Goal: Task Accomplishment & Management: Manage account settings

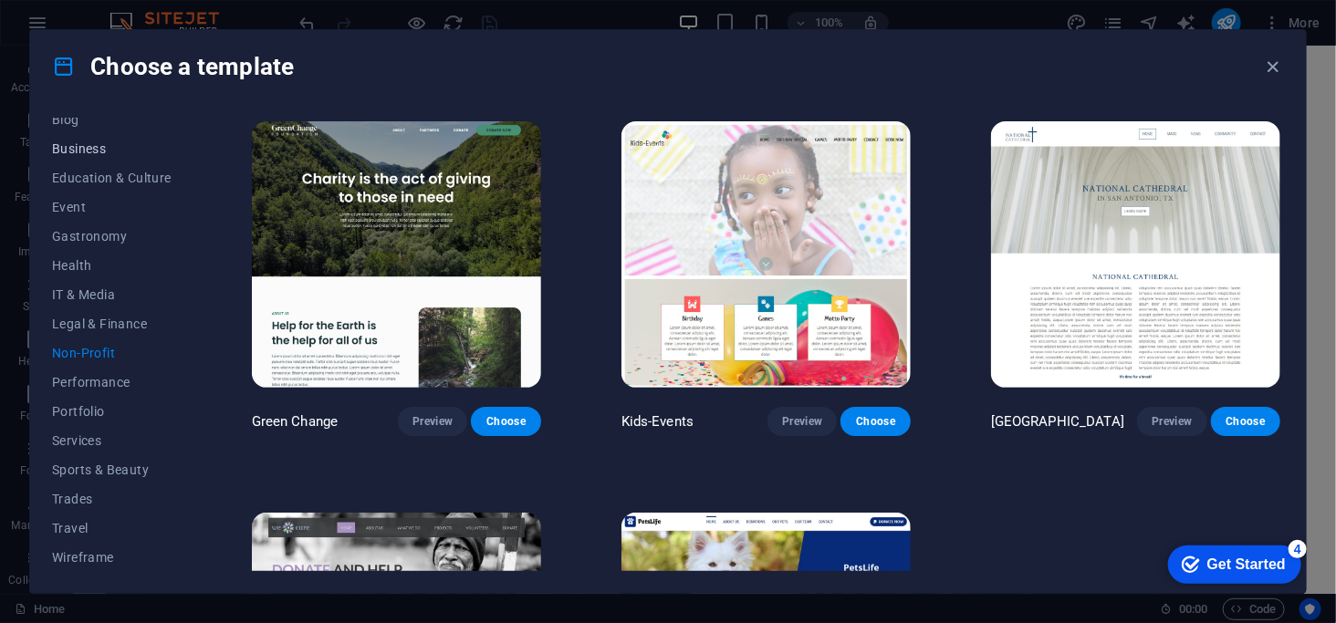
click at [68, 141] on span "Business" at bounding box center [112, 148] width 120 height 15
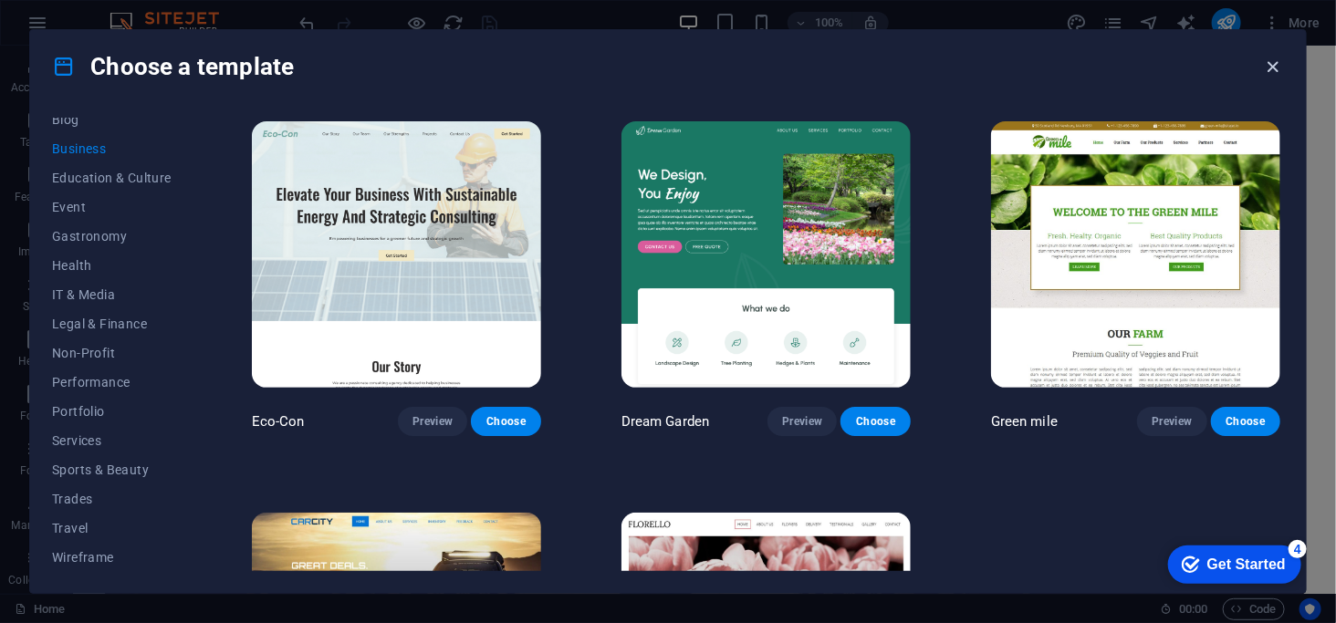
click at [1270, 58] on icon "button" at bounding box center [1273, 67] width 21 height 21
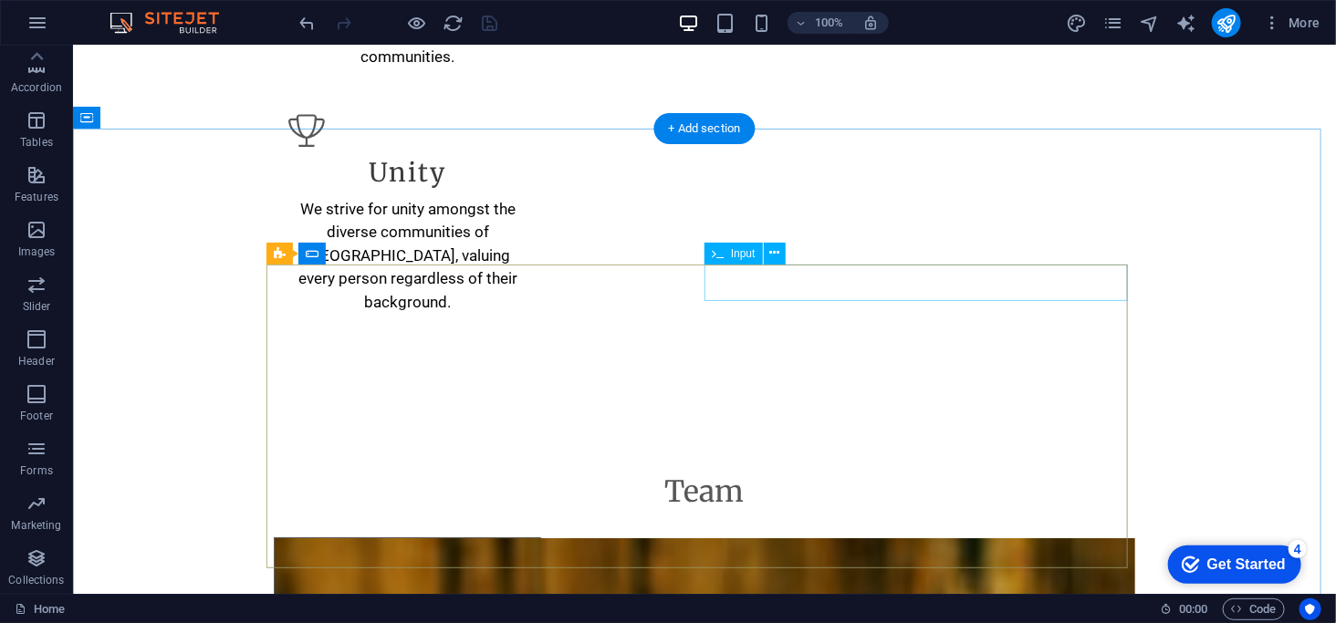
scroll to position [2843, 0]
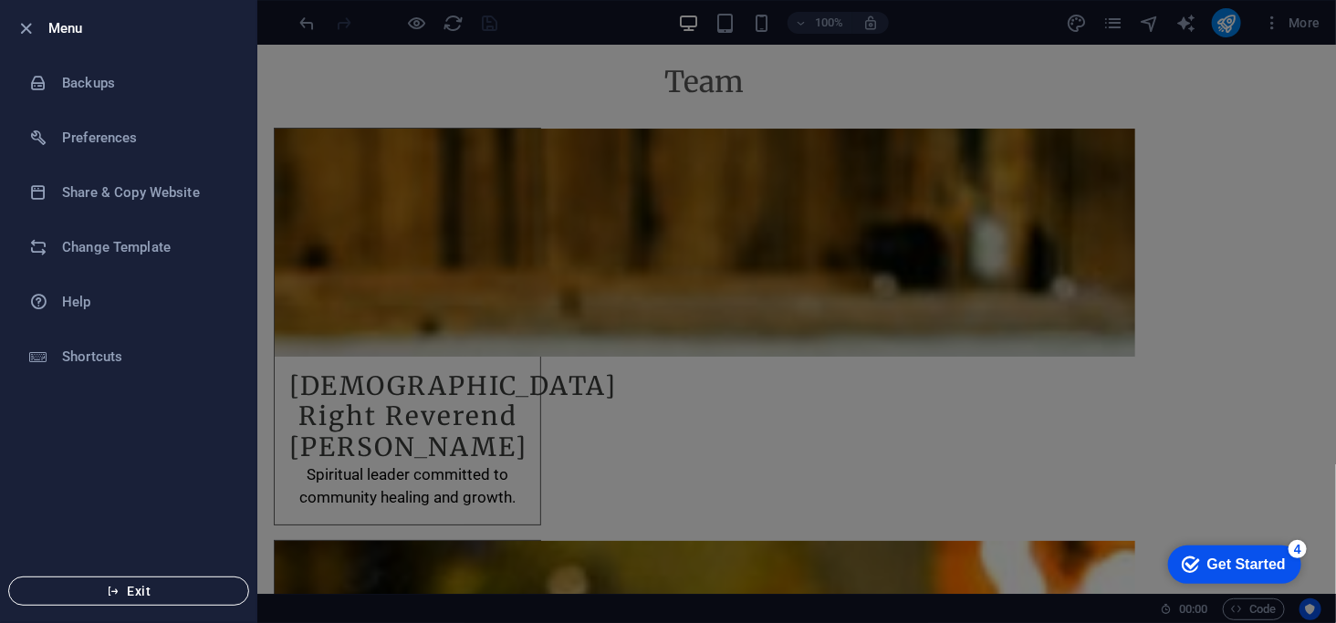
click at [158, 579] on button "Exit" at bounding box center [128, 591] width 241 height 29
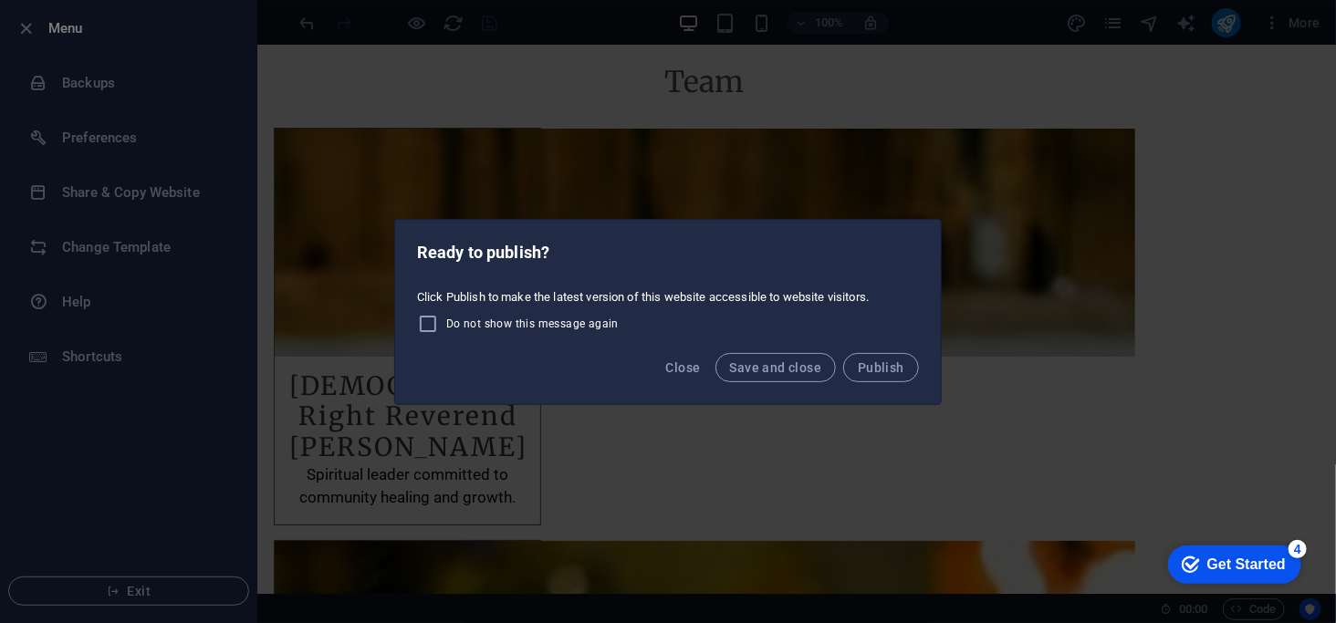
click at [99, 141] on div "Ready to publish? Click Publish to make the latest version of this website acce…" at bounding box center [668, 311] width 1336 height 623
click at [878, 367] on span "Publish" at bounding box center [881, 368] width 47 height 15
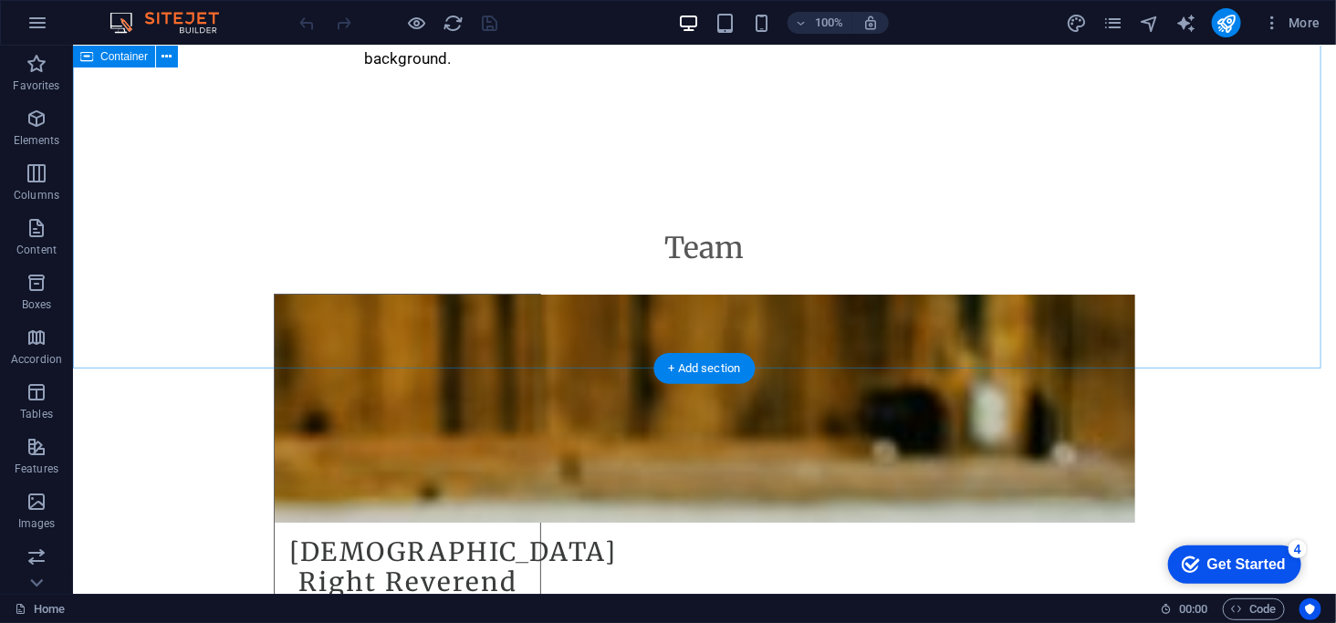
scroll to position [2843, 0]
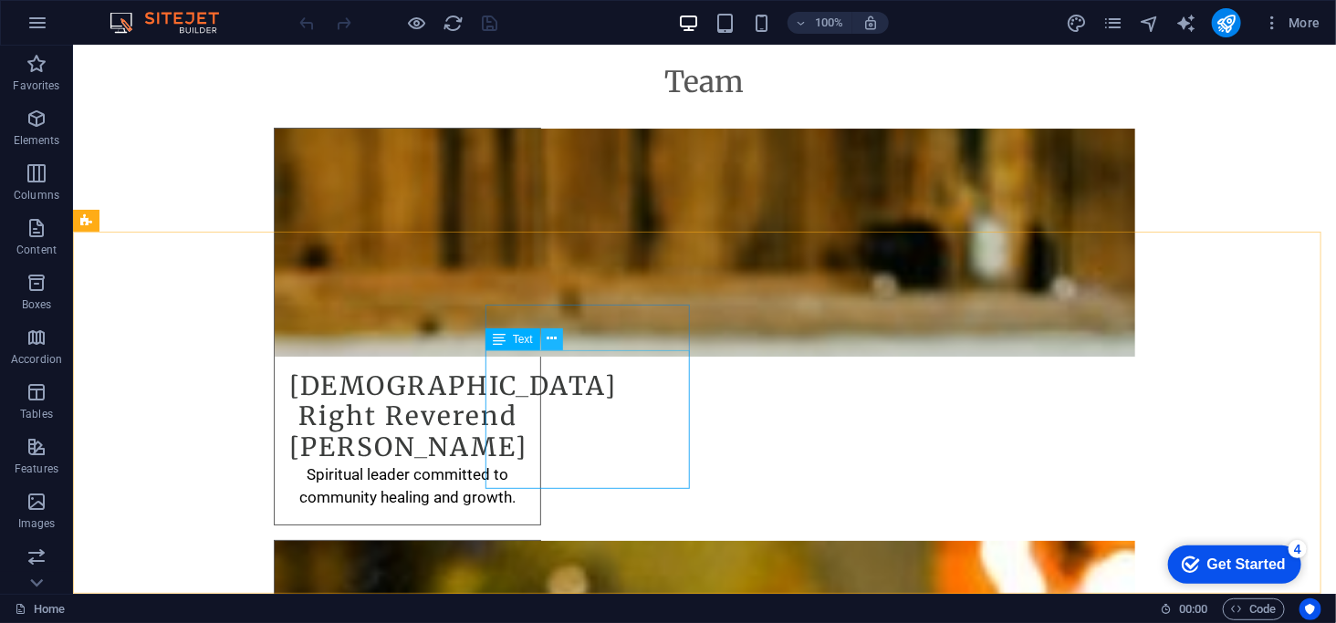
click at [550, 340] on icon at bounding box center [552, 339] width 10 height 19
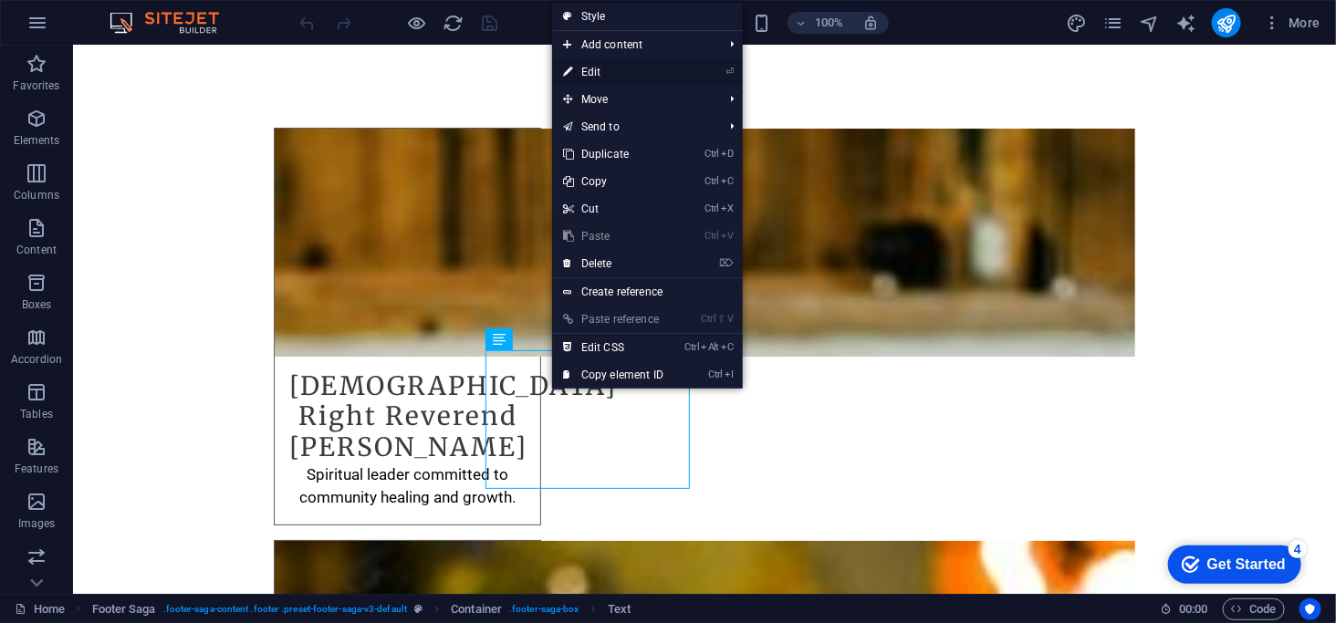
click at [591, 77] on link "⏎ Edit" at bounding box center [613, 71] width 122 height 27
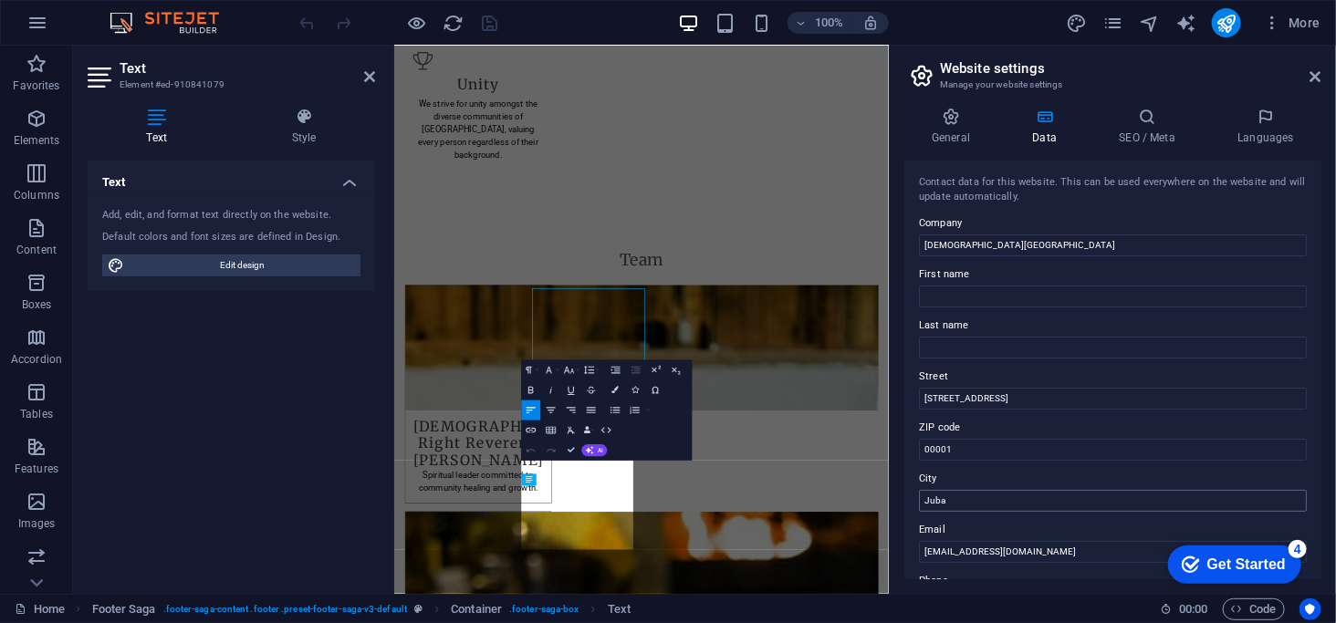
scroll to position [2799, 0]
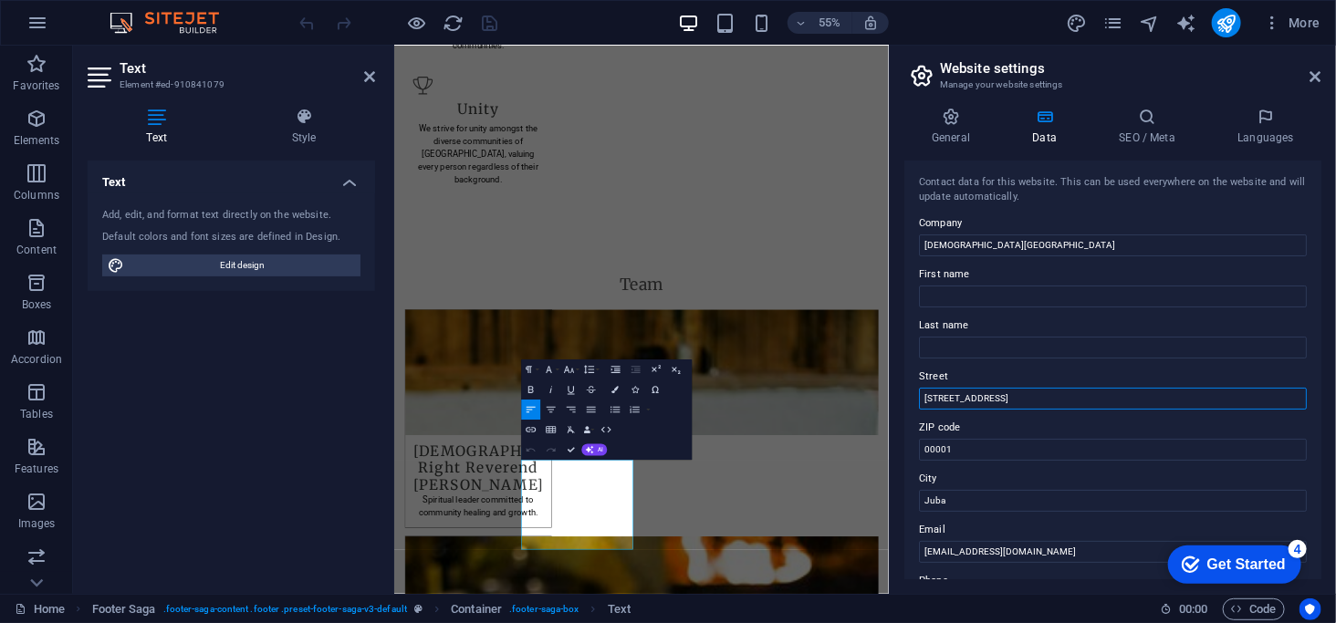
click at [1024, 399] on input "[STREET_ADDRESS]" at bounding box center [1113, 399] width 388 height 22
type input "[GEOGRAPHIC_DATA]"
type input "Jonglei State"
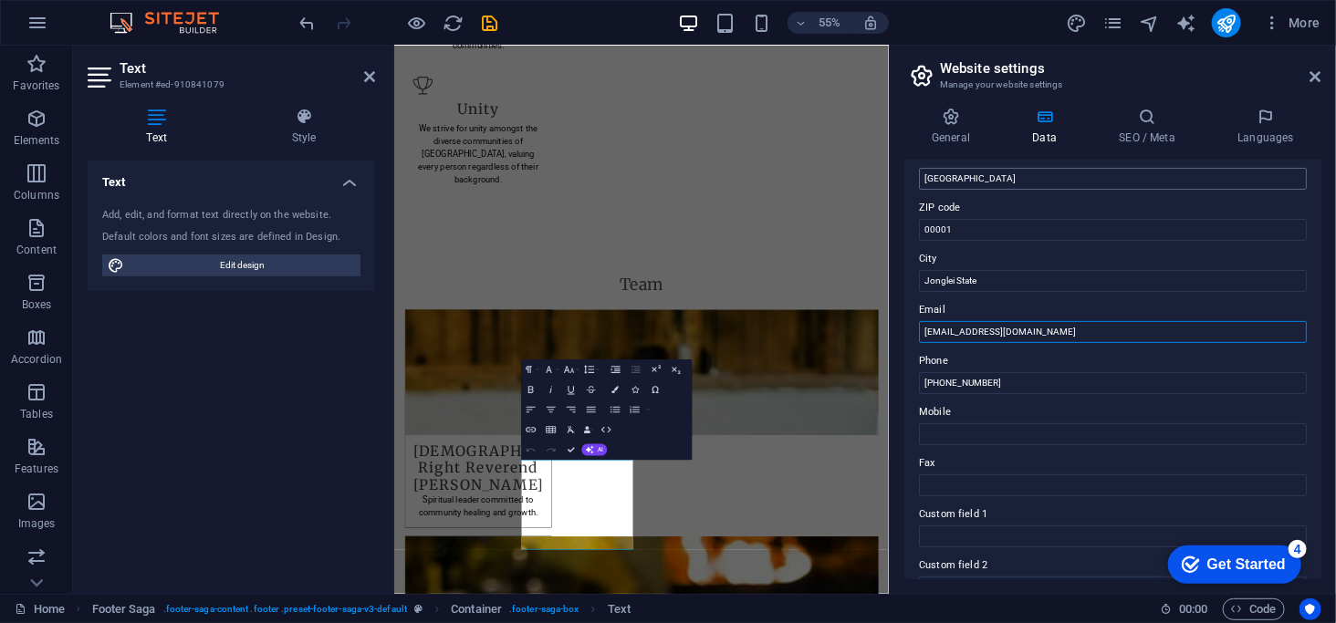
scroll to position [365, 0]
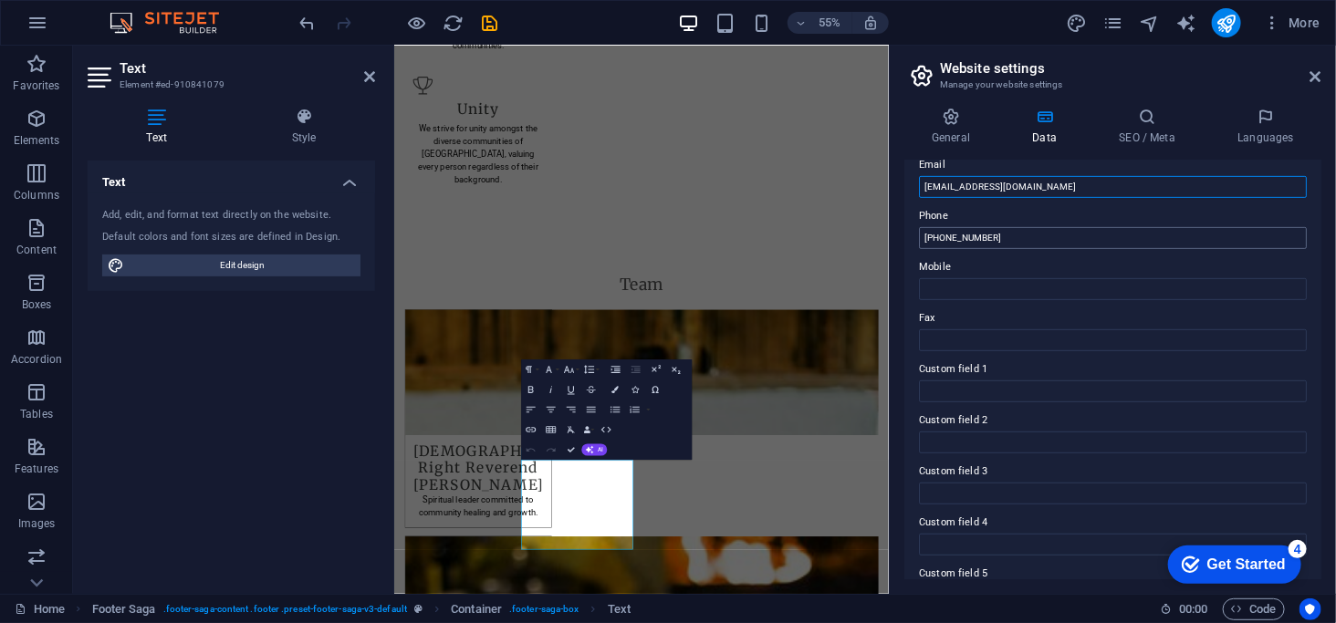
type input "[EMAIL_ADDRESS][DOMAIN_NAME]"
click at [1009, 244] on input "[PHONE_NUMBER]" at bounding box center [1113, 238] width 388 height 22
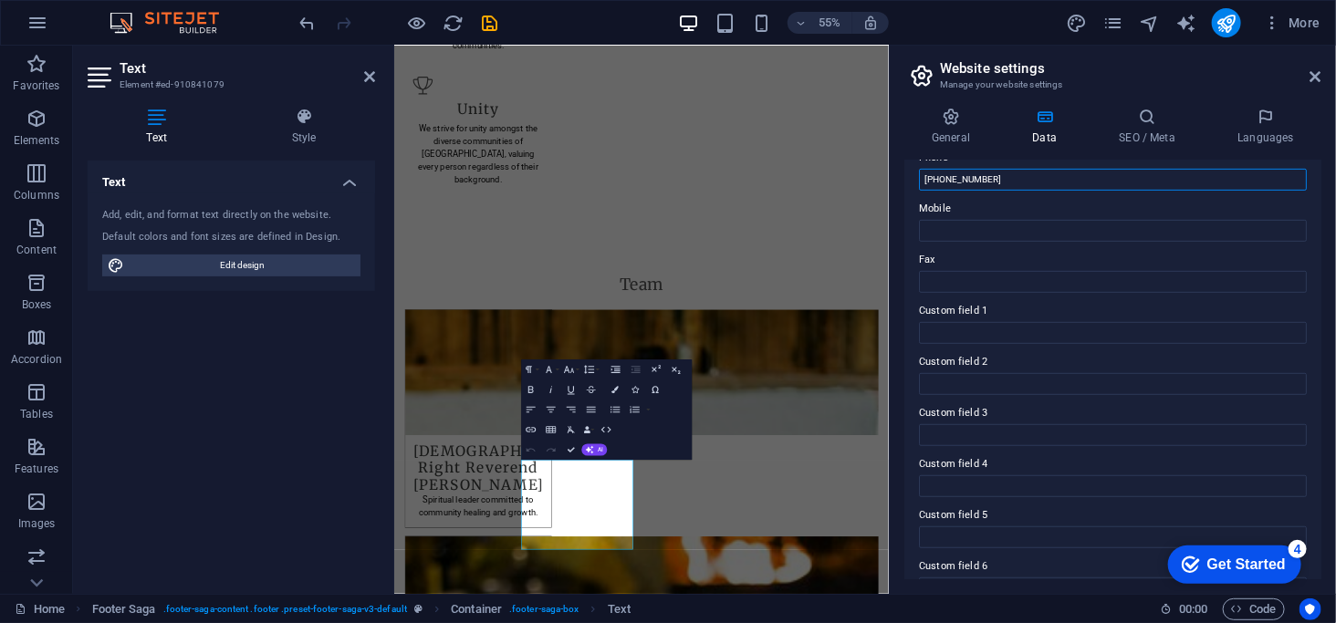
scroll to position [456, 0]
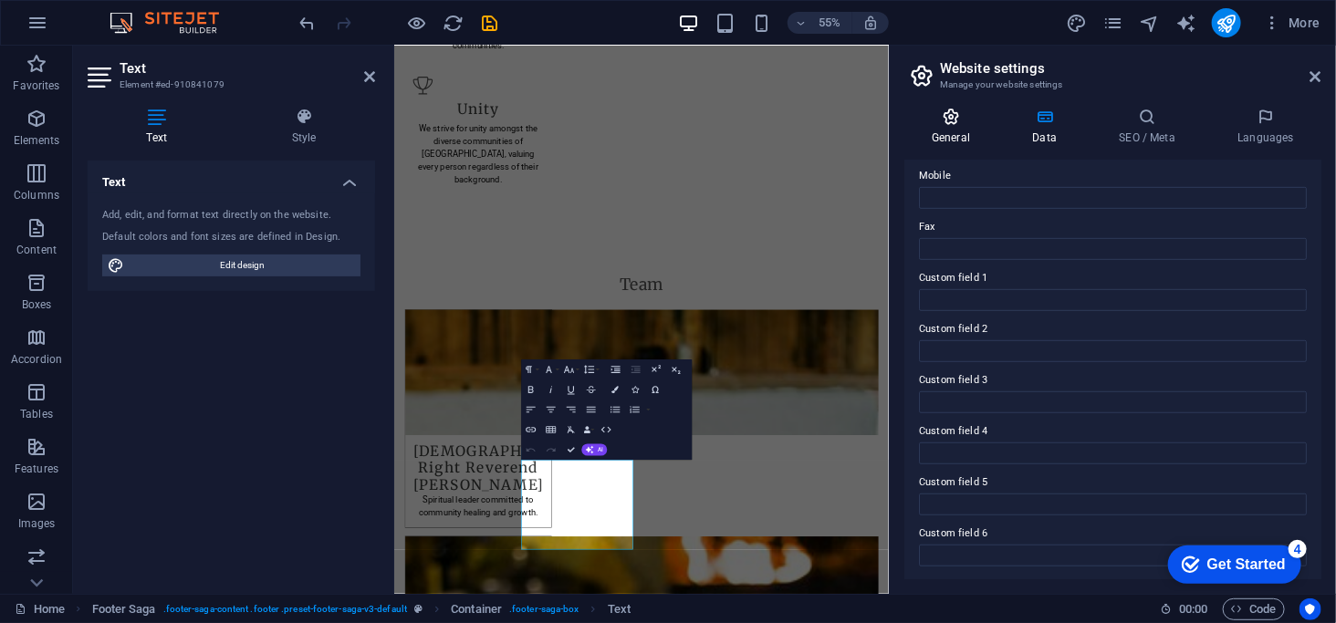
type input "[PHONE_NUMBER]"
click at [955, 126] on h4 "General" at bounding box center [955, 127] width 100 height 38
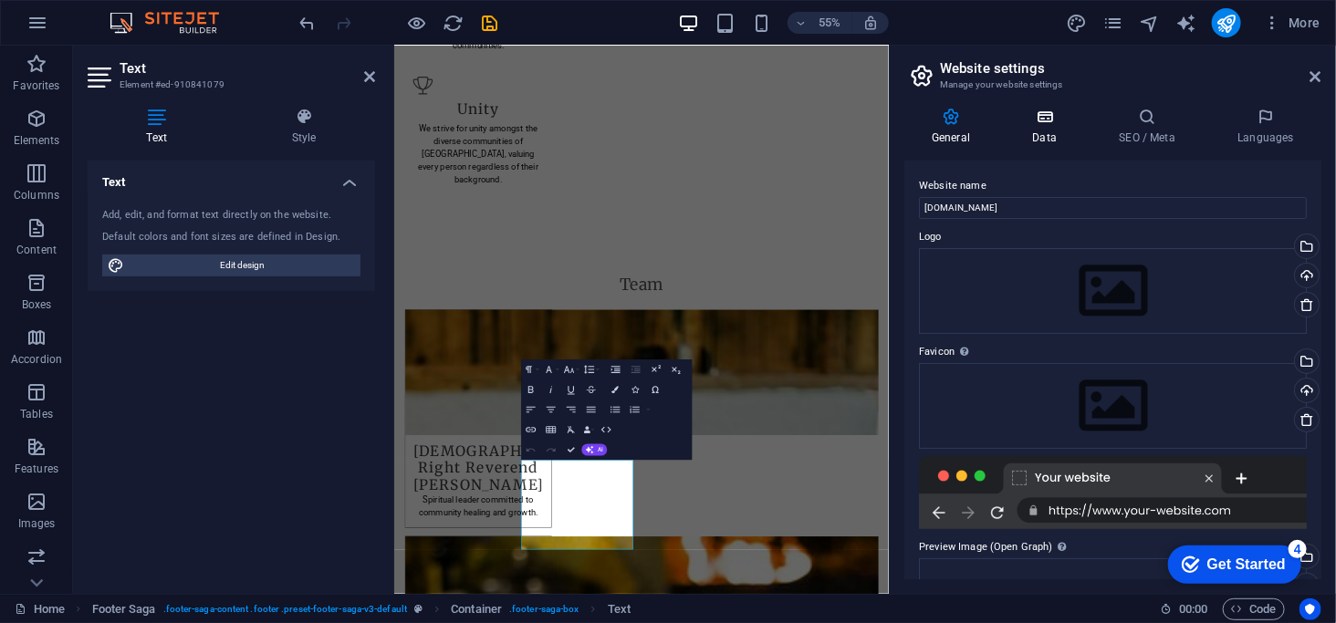
click at [1046, 135] on h4 "Data" at bounding box center [1048, 127] width 87 height 38
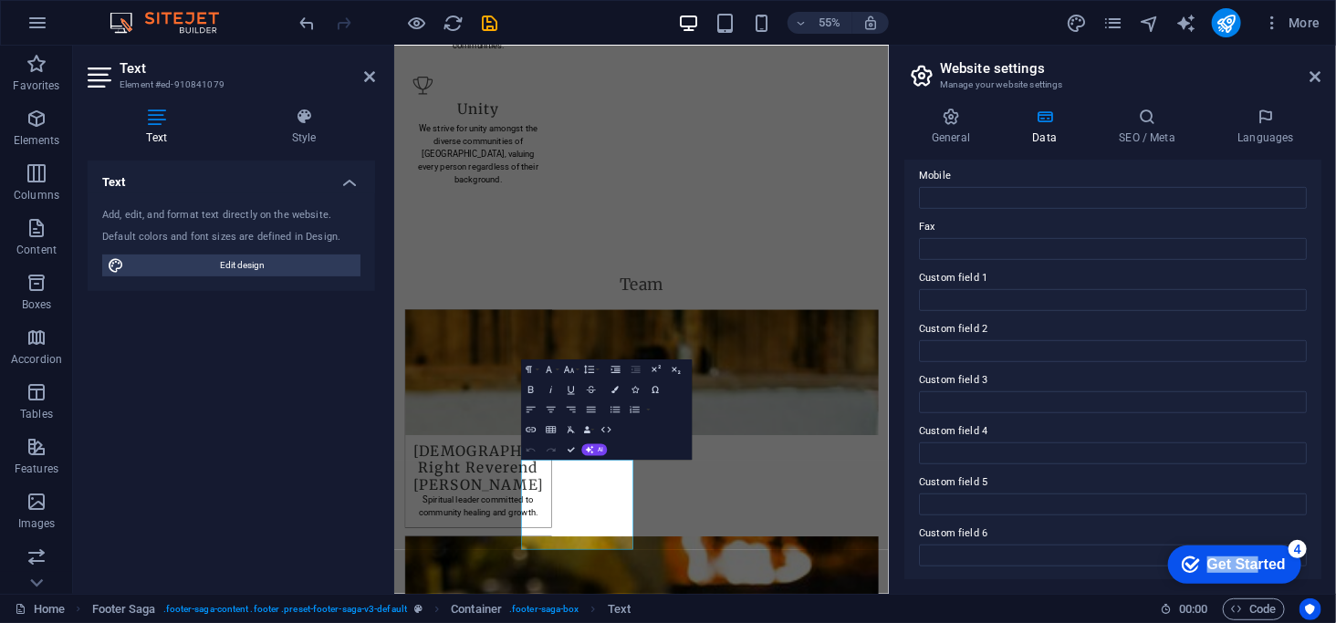
drag, startPoint x: 1256, startPoint y: 568, endPoint x: 1027, endPoint y: 490, distance: 241.9
click at [1153, 536] on html "checkmark Get Started 4 First Steps in the Editor Let's guide you through the t…" at bounding box center [1230, 563] width 155 height 55
click at [1198, 405] on input "Custom field 3" at bounding box center [1113, 403] width 388 height 22
click at [1146, 135] on h4 "SEO / Meta" at bounding box center [1151, 127] width 119 height 38
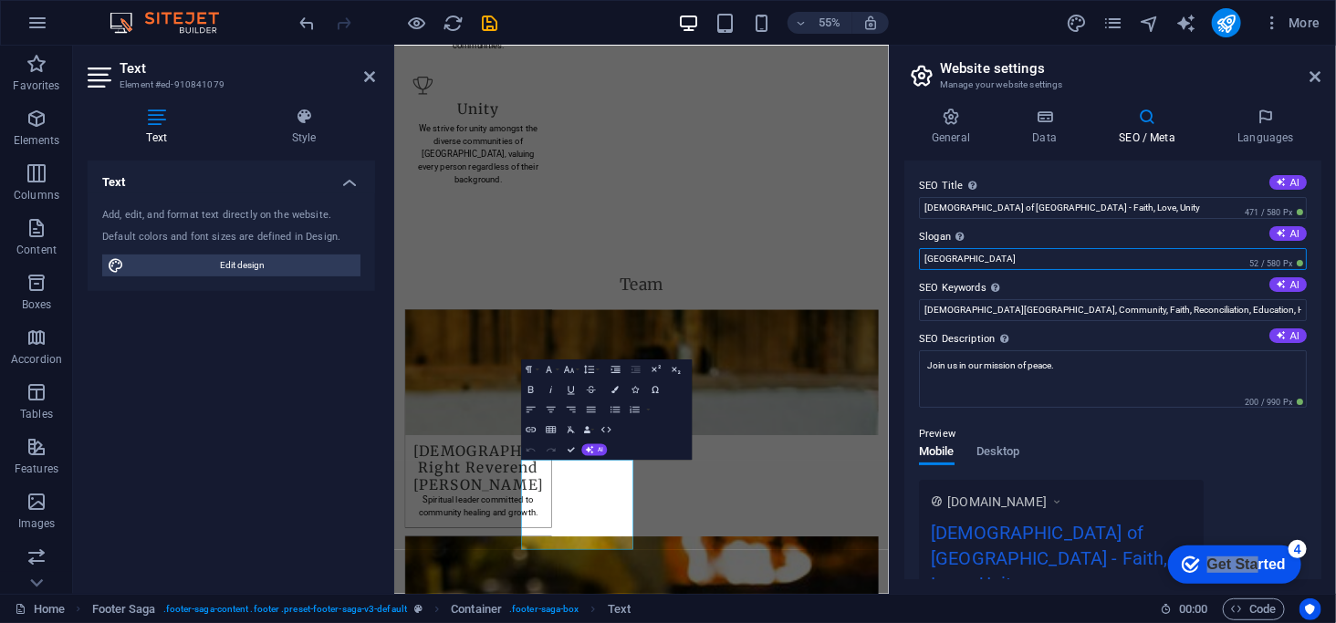
drag, startPoint x: 1010, startPoint y: 256, endPoint x: 900, endPoint y: 246, distance: 110.0
click at [900, 246] on div "General Data SEO / Meta Languages Website name [DOMAIN_NAME] Logo Drag files he…" at bounding box center [1113, 343] width 446 height 501
type input "Dinka"
click at [1004, 257] on input "Dinka" at bounding box center [1113, 259] width 388 height 22
drag, startPoint x: 1397, startPoint y: 302, endPoint x: 1219, endPoint y: 407, distance: 206.6
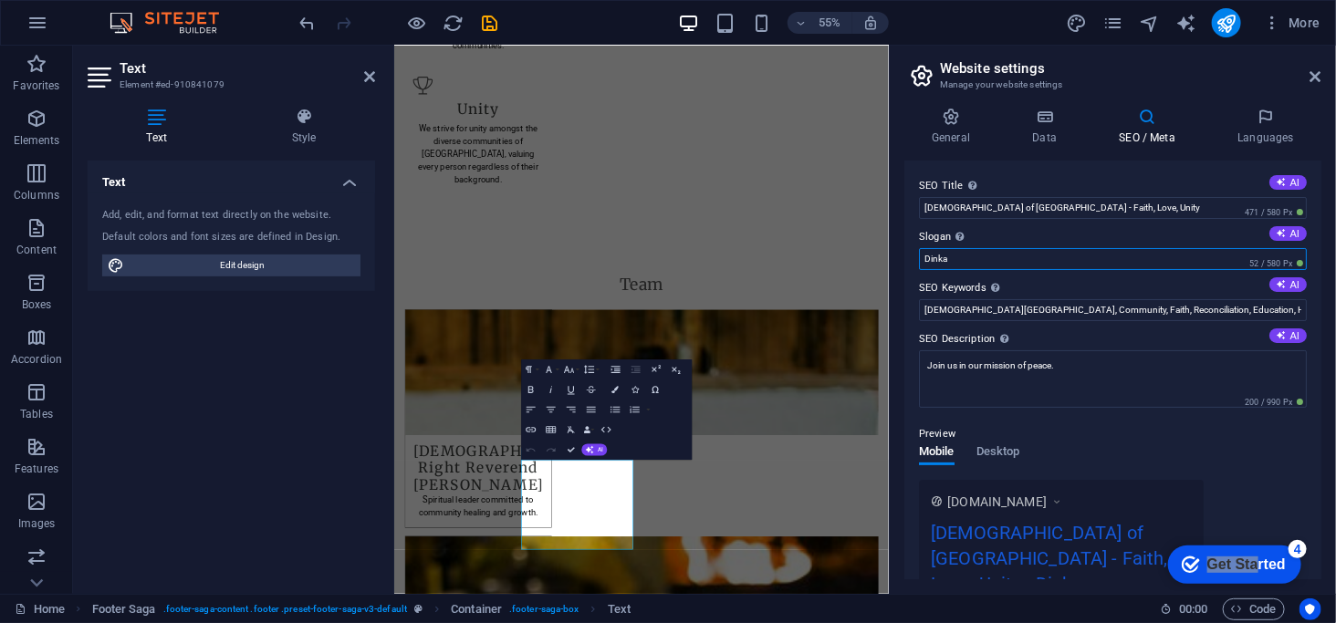
click at [999, 256] on input "Dinka" at bounding box center [1113, 259] width 388 height 22
drag, startPoint x: 999, startPoint y: 256, endPoint x: 919, endPoint y: 258, distance: 80.4
click at [919, 258] on input "Dinka" at bounding box center [1113, 259] width 388 height 22
paste input "From the Ashes of War, We Build a Future of Hope"
click at [1293, 232] on button "AI" at bounding box center [1288, 233] width 37 height 15
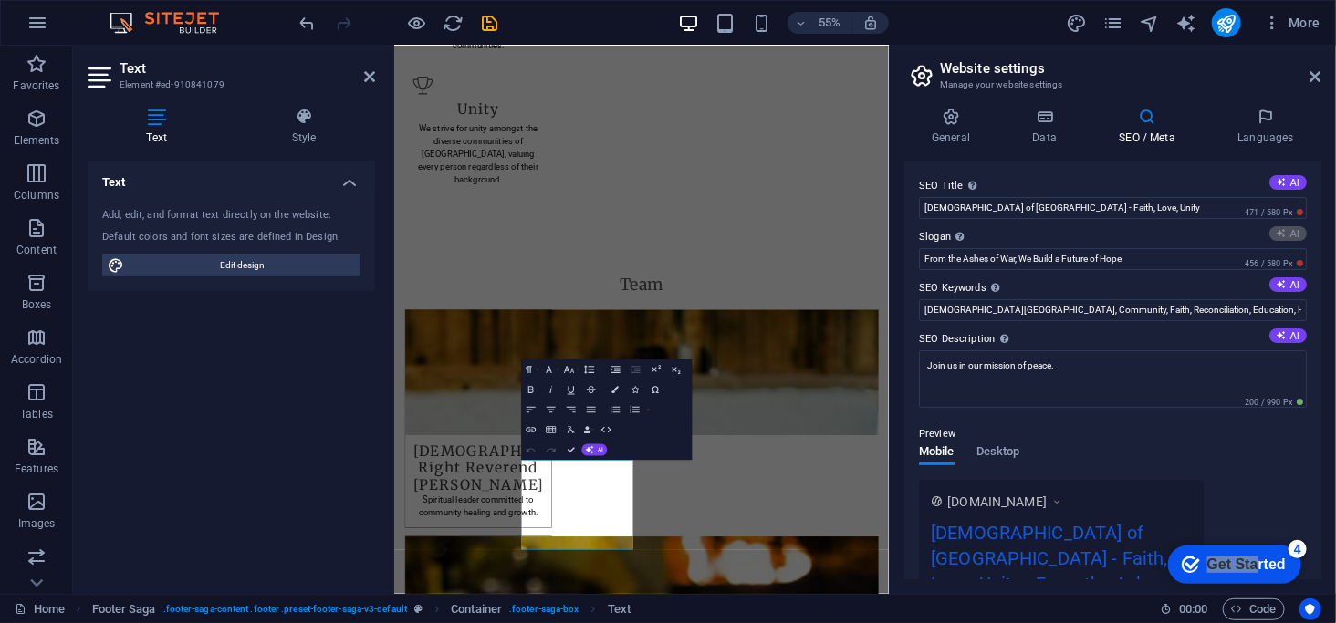
type input "Transforming Communities Through Love and Faith"
click at [1052, 132] on h4 "Data" at bounding box center [1048, 127] width 87 height 38
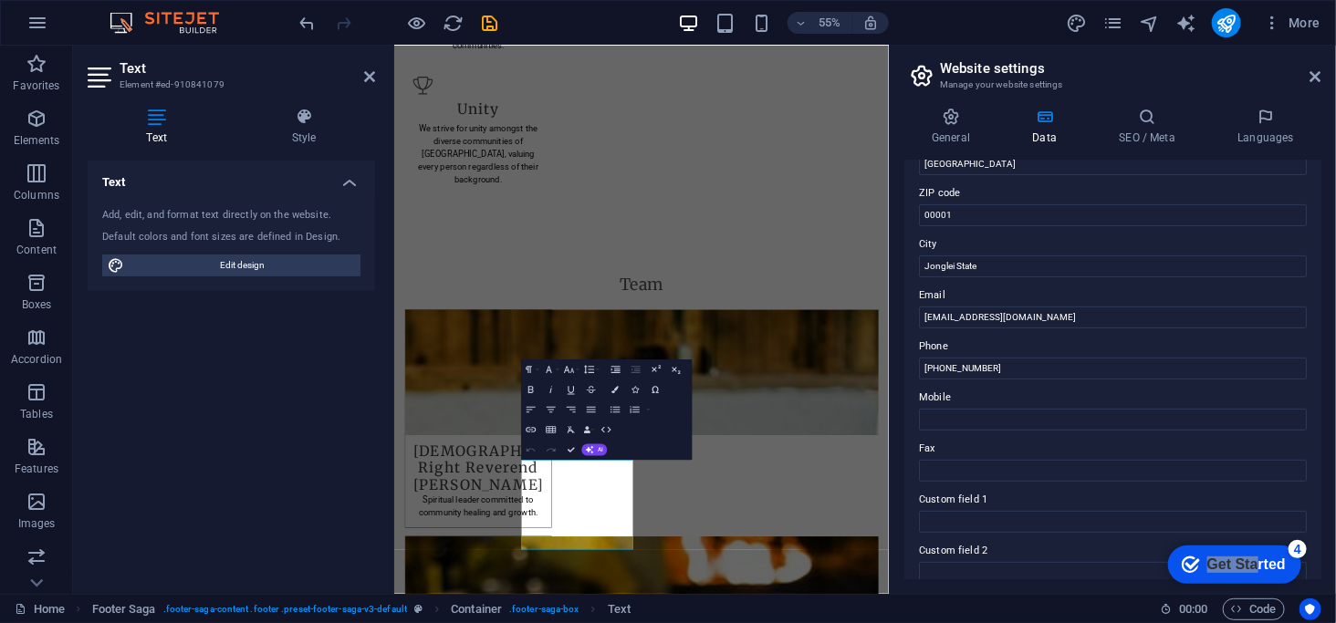
scroll to position [91, 0]
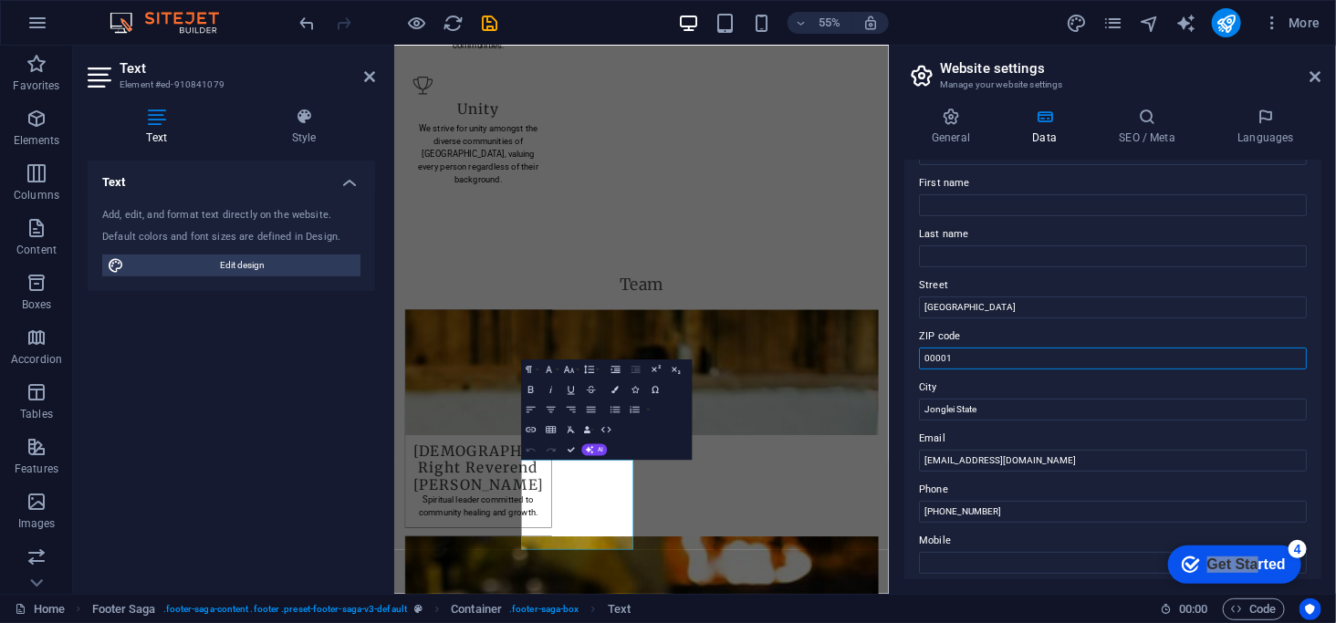
click at [995, 358] on input "00001" at bounding box center [1113, 359] width 388 height 22
type input "123"
click at [1061, 504] on input "[PHONE_NUMBER]" at bounding box center [1113, 512] width 388 height 22
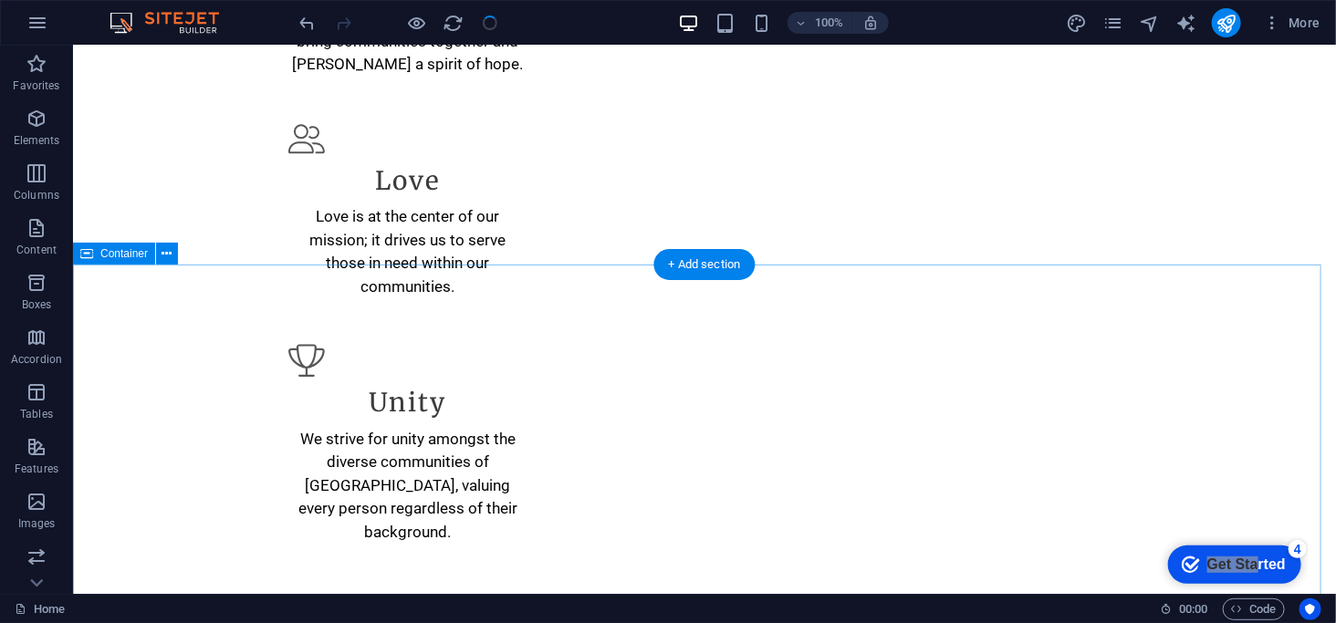
scroll to position [2843, 0]
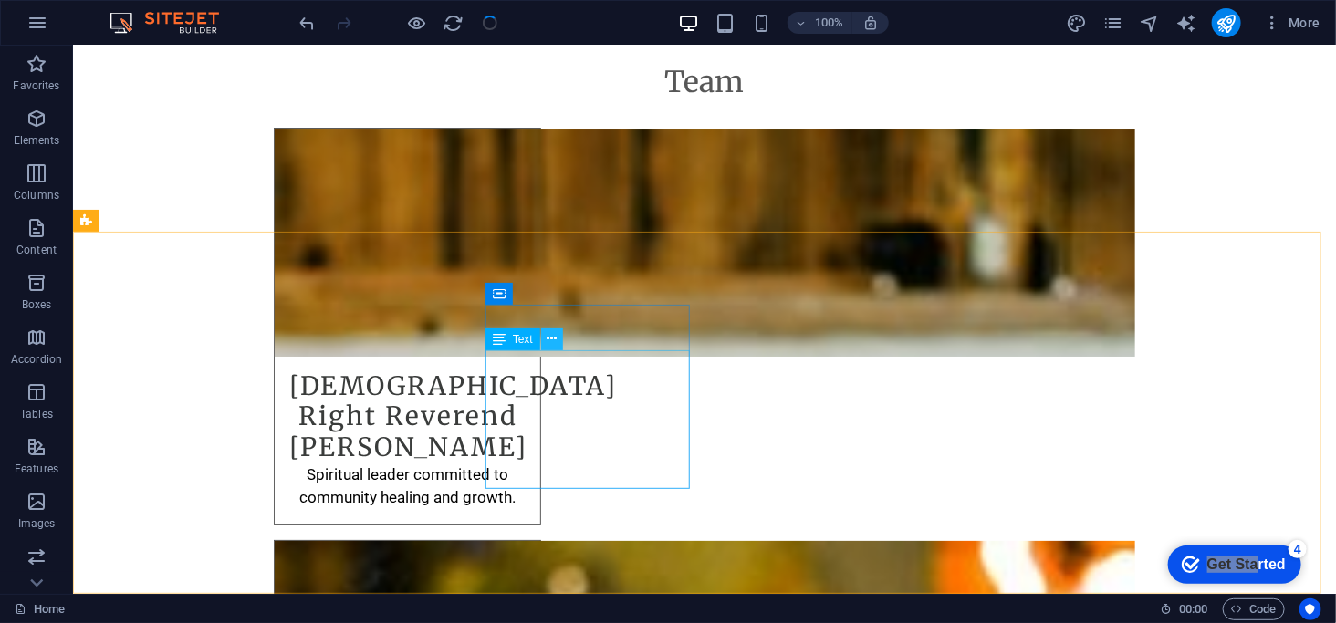
click at [553, 341] on icon at bounding box center [552, 339] width 10 height 19
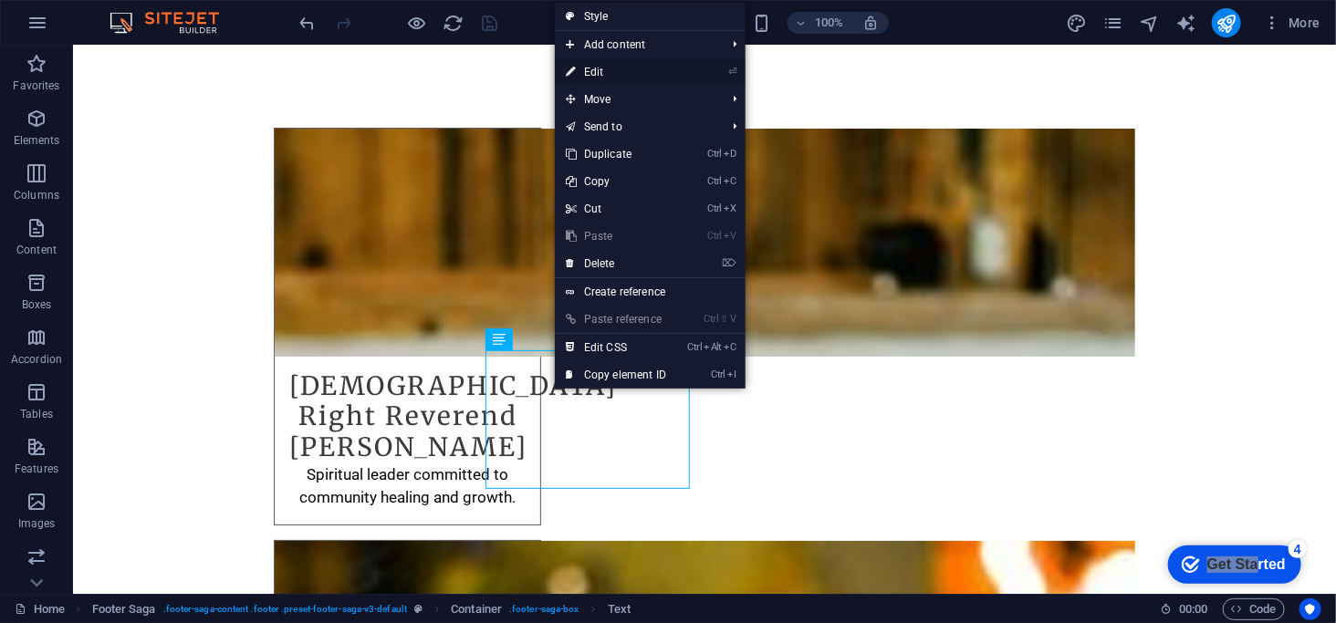
click at [672, 73] on link "⏎ Edit" at bounding box center [616, 71] width 122 height 27
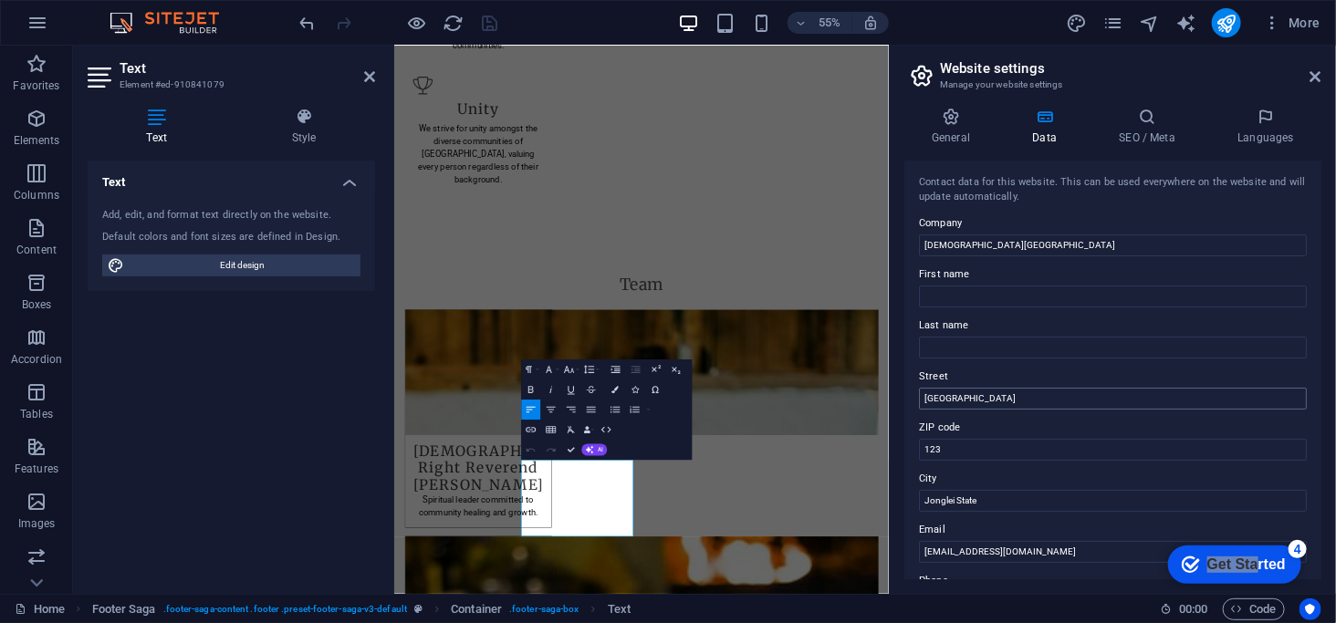
click at [1010, 395] on input "[GEOGRAPHIC_DATA]" at bounding box center [1113, 399] width 388 height 22
type input "[GEOGRAPHIC_DATA]"
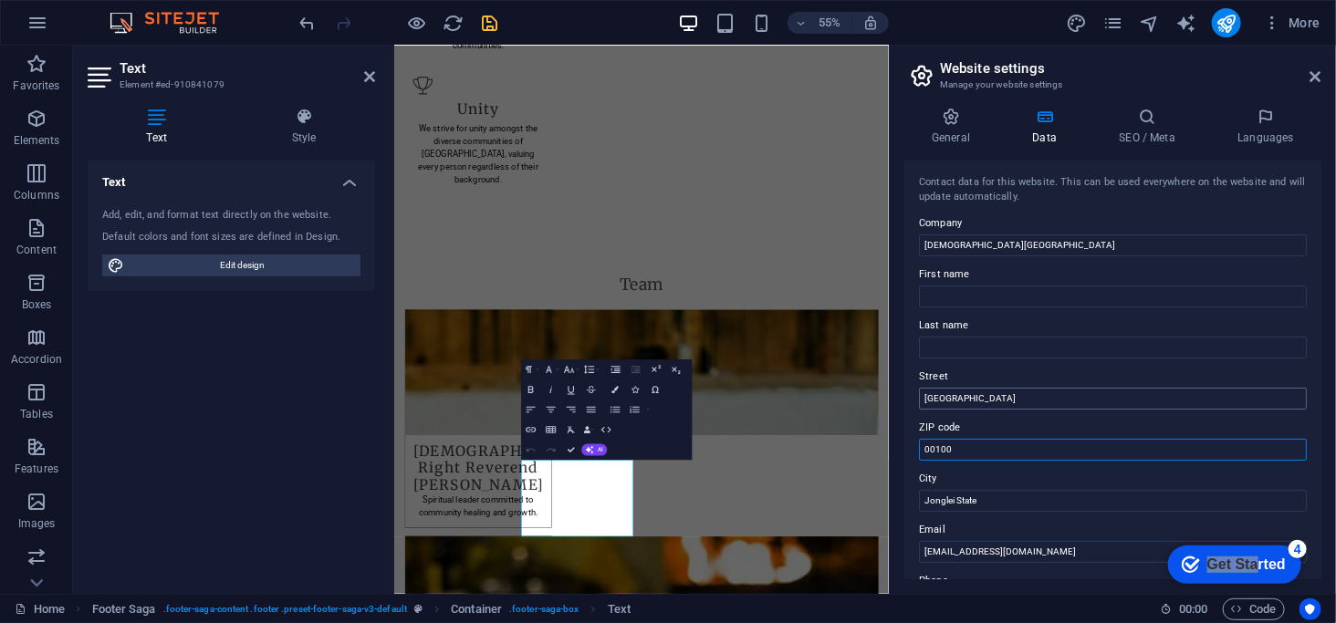
type input "00100"
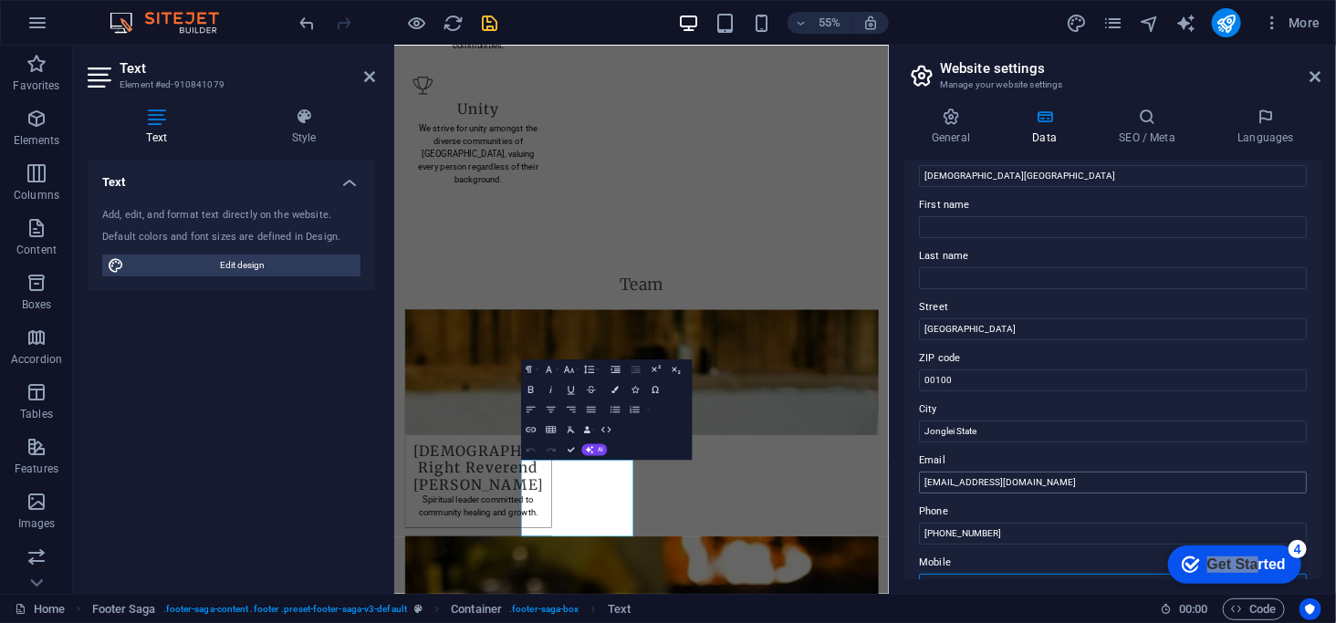
scroll to position [0, 0]
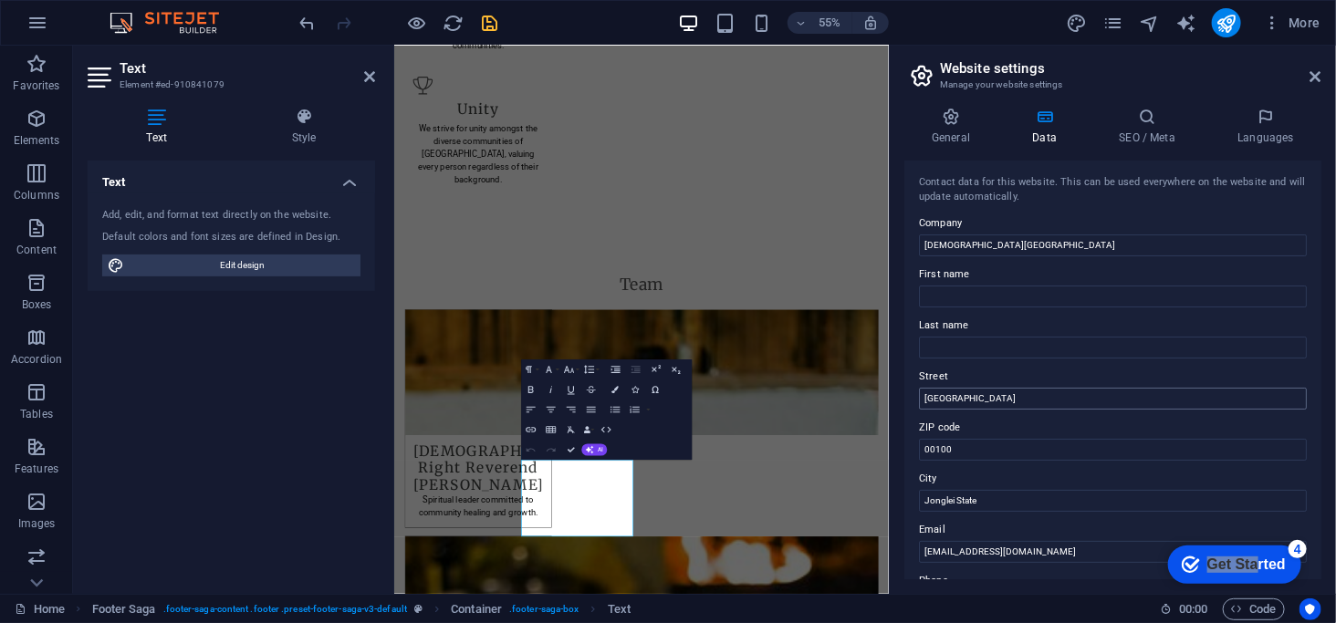
type input "+"
click at [980, 395] on input "[GEOGRAPHIC_DATA]" at bounding box center [1113, 399] width 388 height 22
type input "Diocesan Office"
type input "P.O. Box"
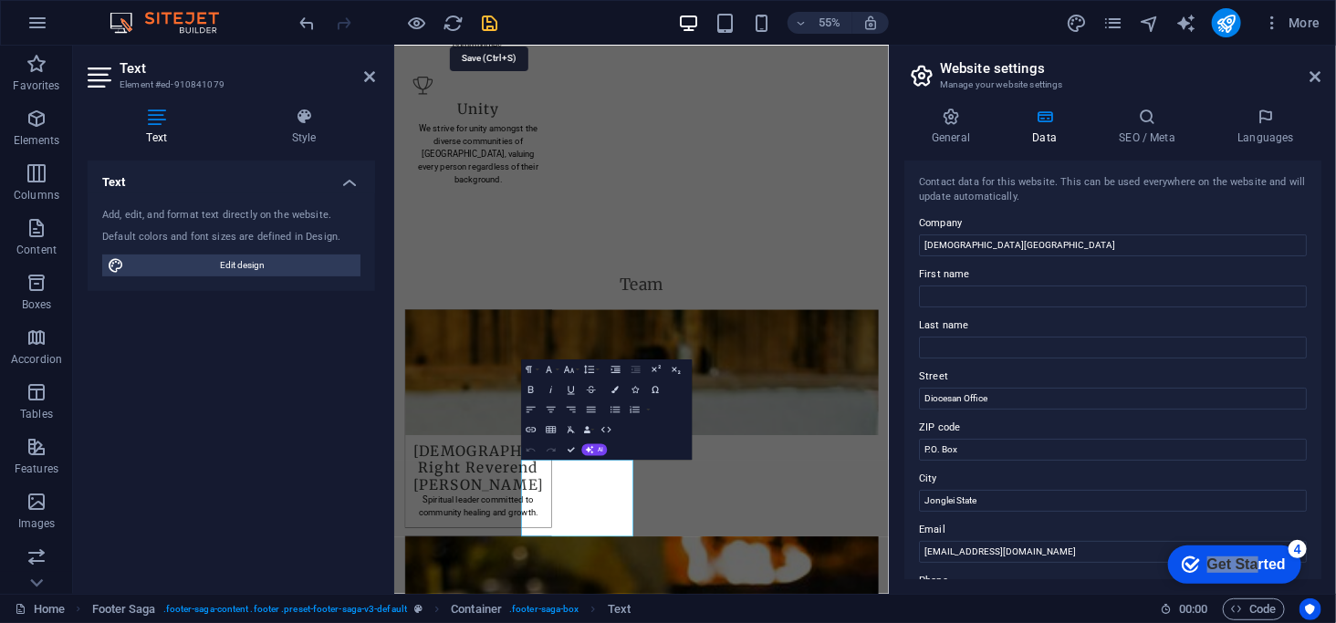
click at [493, 27] on icon "save" at bounding box center [490, 23] width 21 height 21
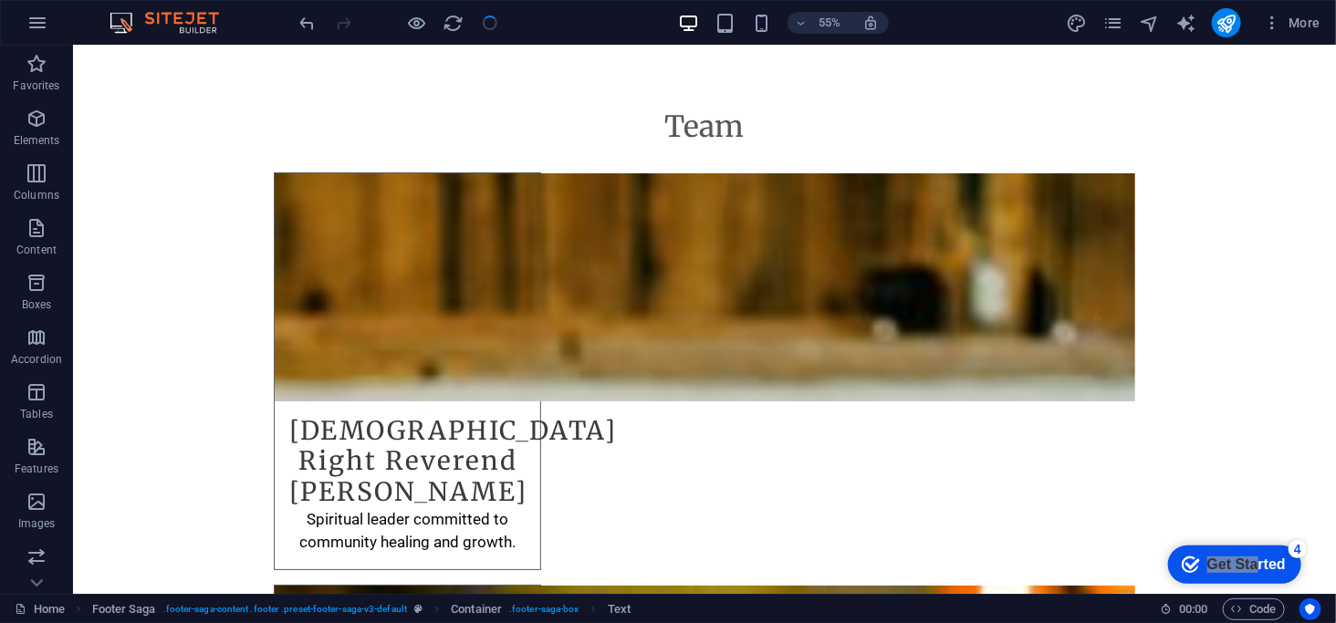
scroll to position [2782, 0]
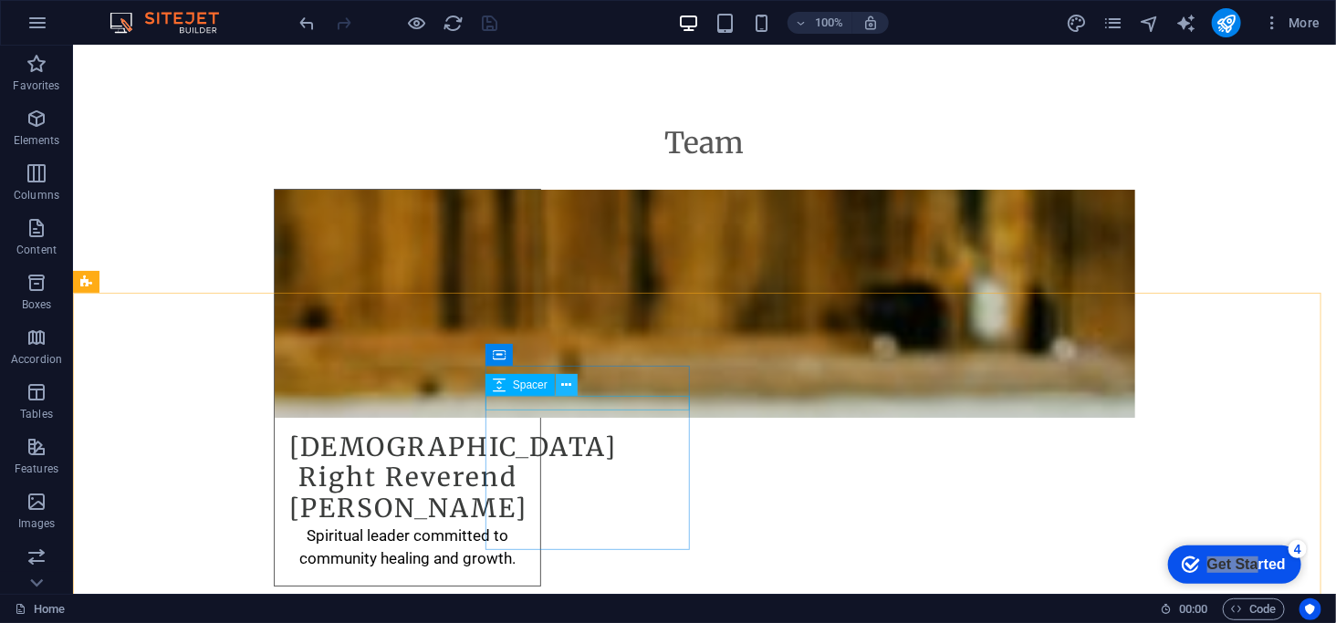
click at [562, 384] on icon at bounding box center [566, 385] width 10 height 19
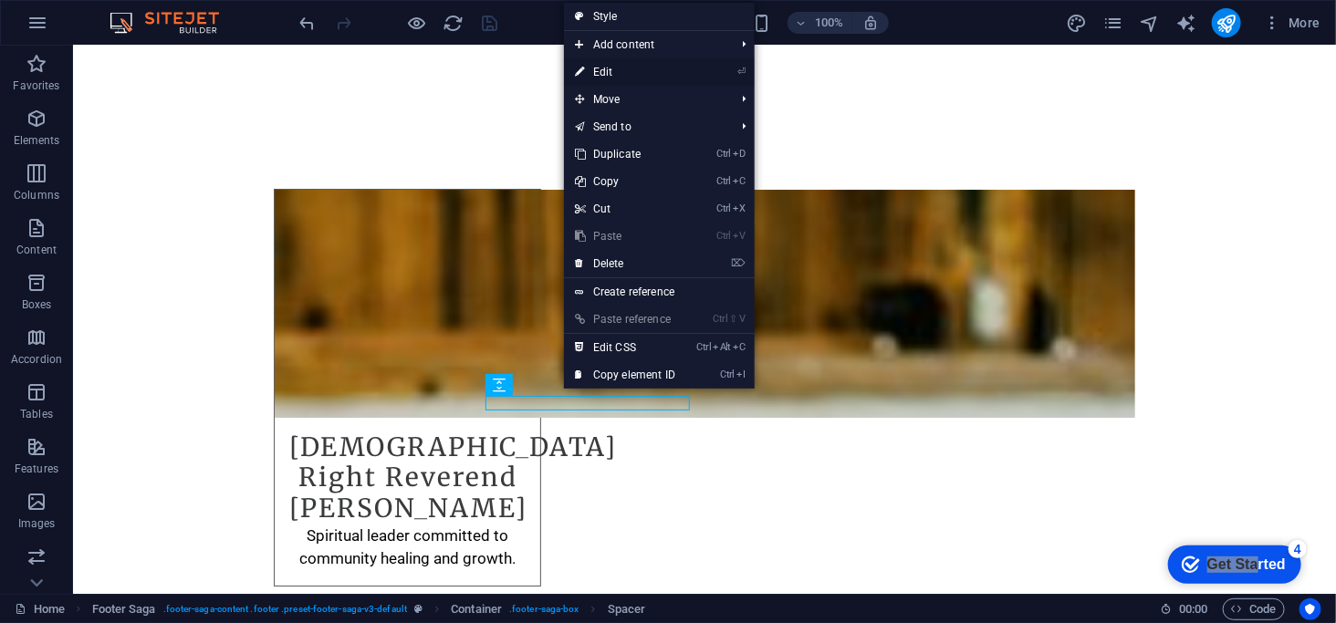
click at [616, 67] on link "⏎ Edit" at bounding box center [625, 71] width 122 height 27
select select "px"
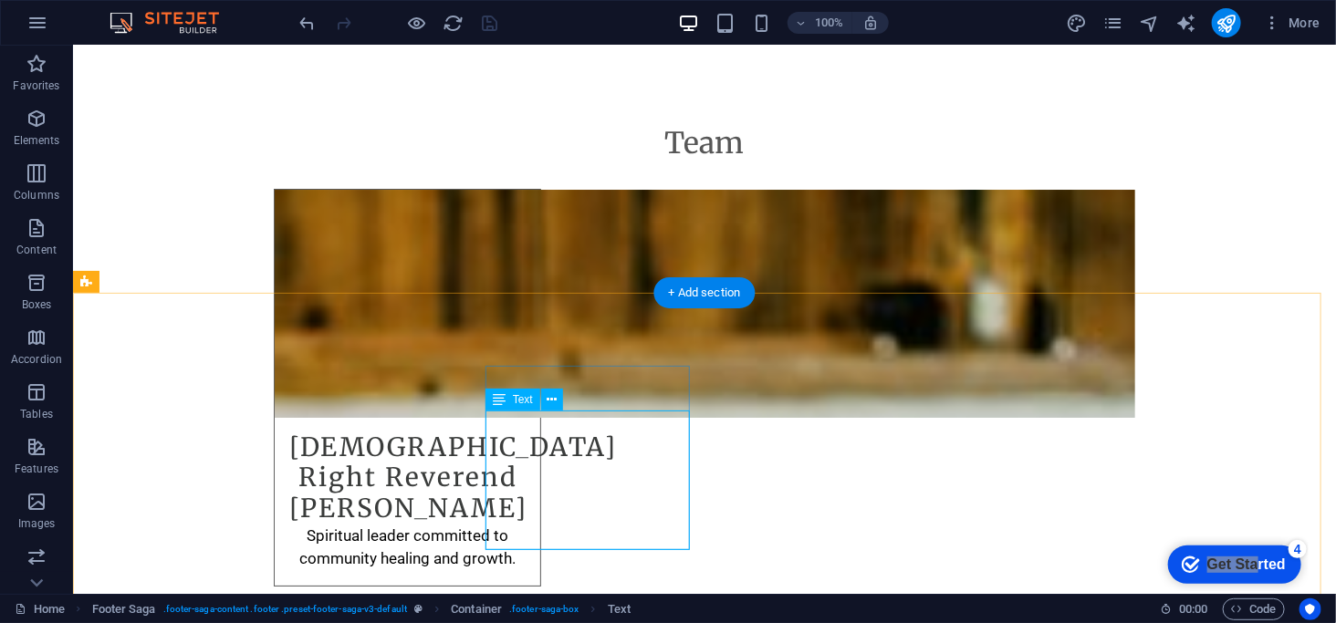
click at [551, 397] on icon at bounding box center [552, 400] width 10 height 19
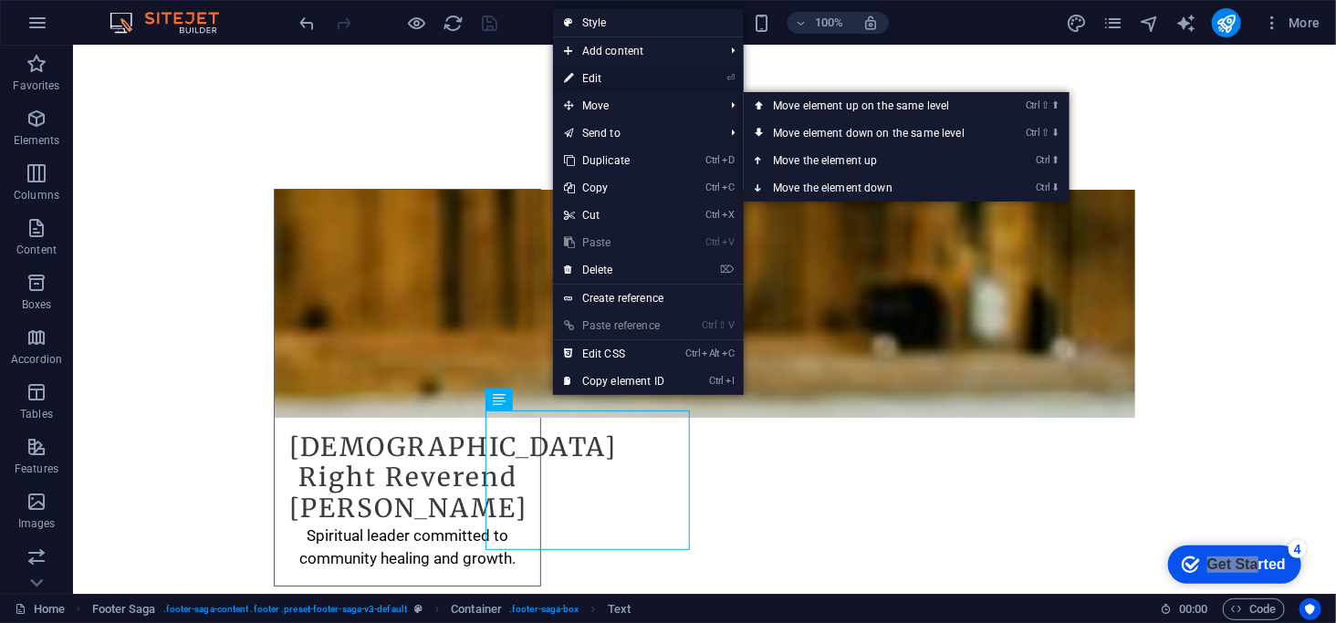
click at [581, 78] on link "⏎ Edit" at bounding box center [614, 78] width 122 height 27
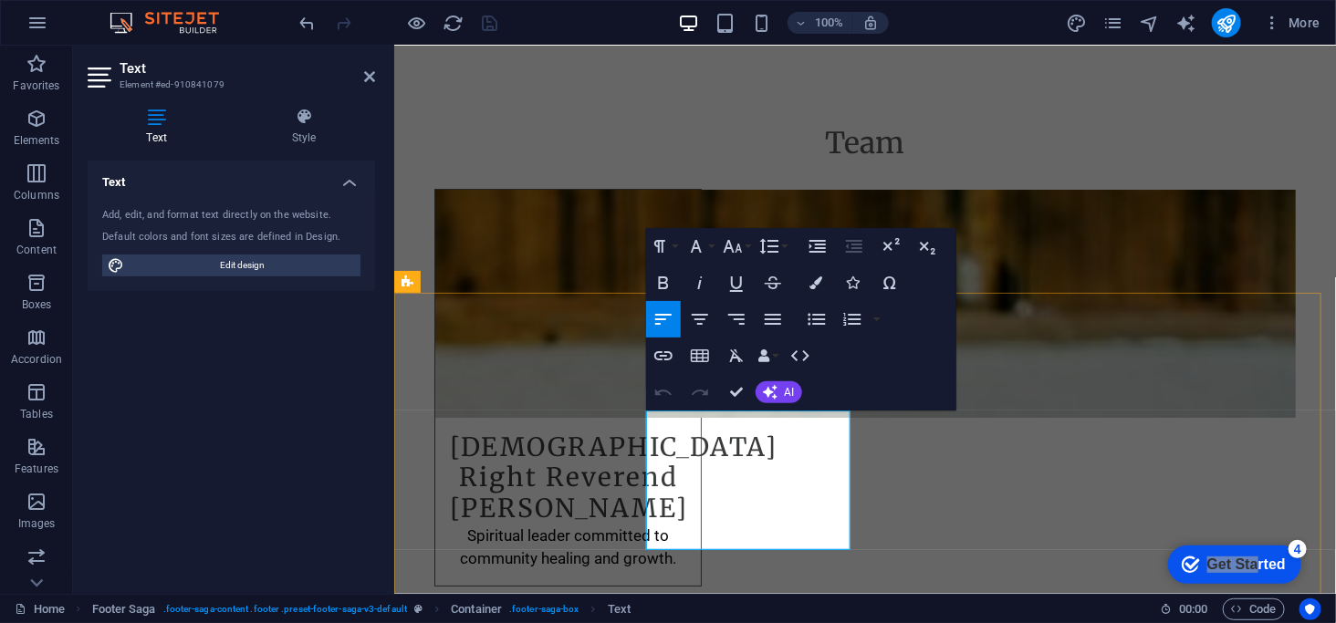
drag, startPoint x: 798, startPoint y: 470, endPoint x: 1127, endPoint y: 819, distance: 479.7
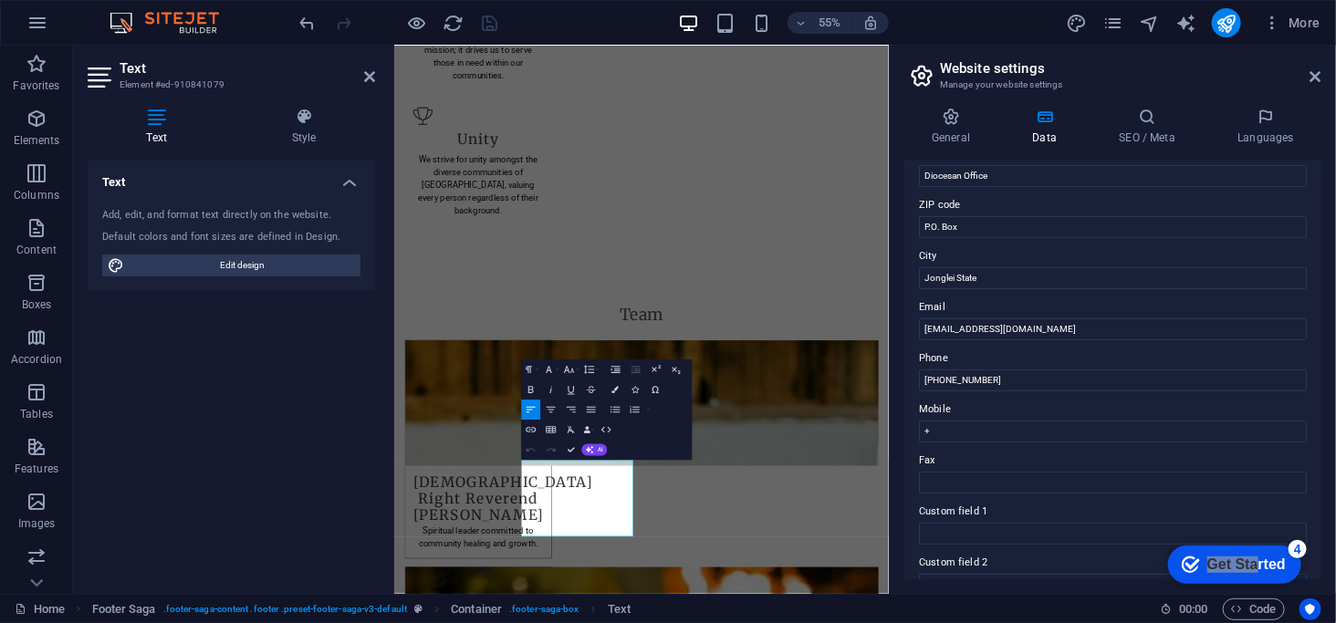
scroll to position [365, 0]
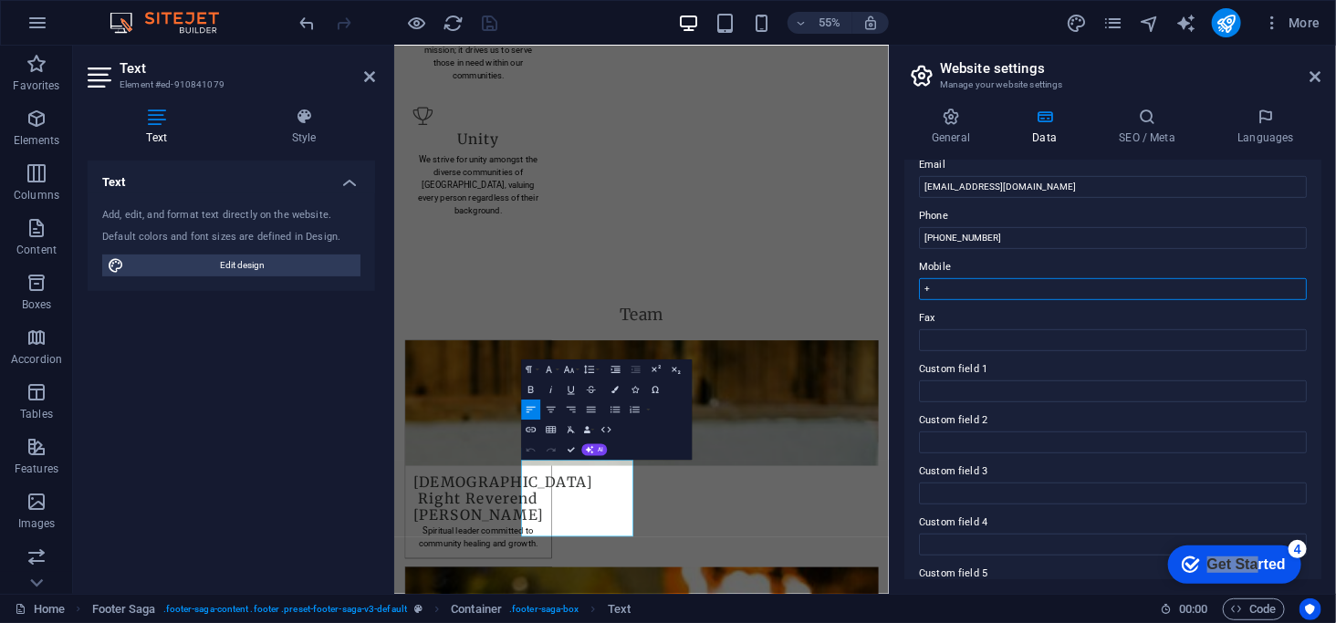
click at [972, 288] on input "+" at bounding box center [1113, 289] width 388 height 22
type input "[PHONE_NUMBER]"
click at [489, 19] on icon "save" at bounding box center [490, 23] width 21 height 21
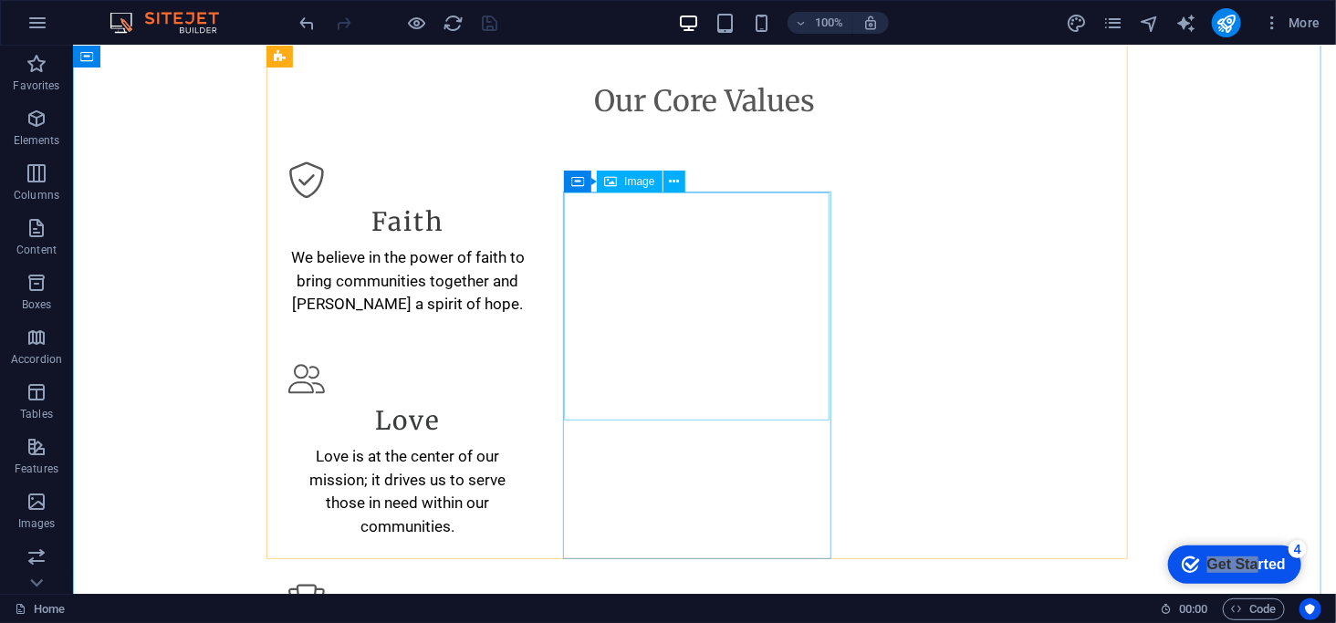
scroll to position [1838, 0]
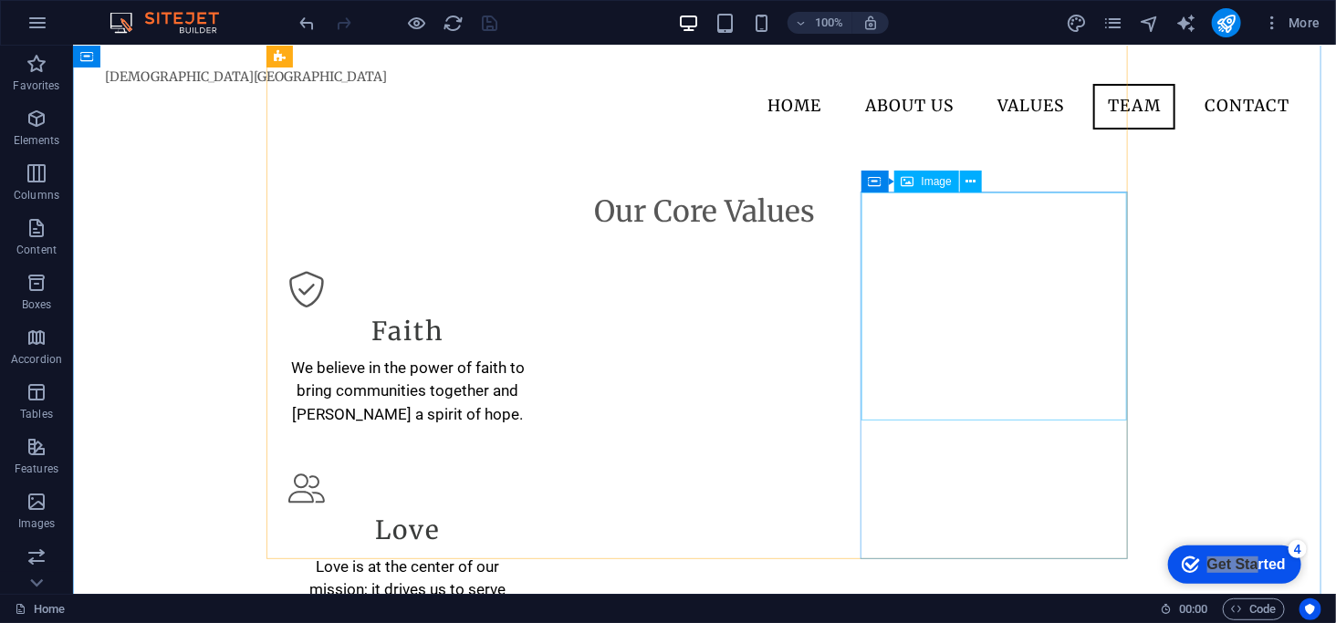
click at [933, 185] on span "Image" at bounding box center [937, 181] width 30 height 11
click at [973, 185] on icon at bounding box center [971, 182] width 10 height 19
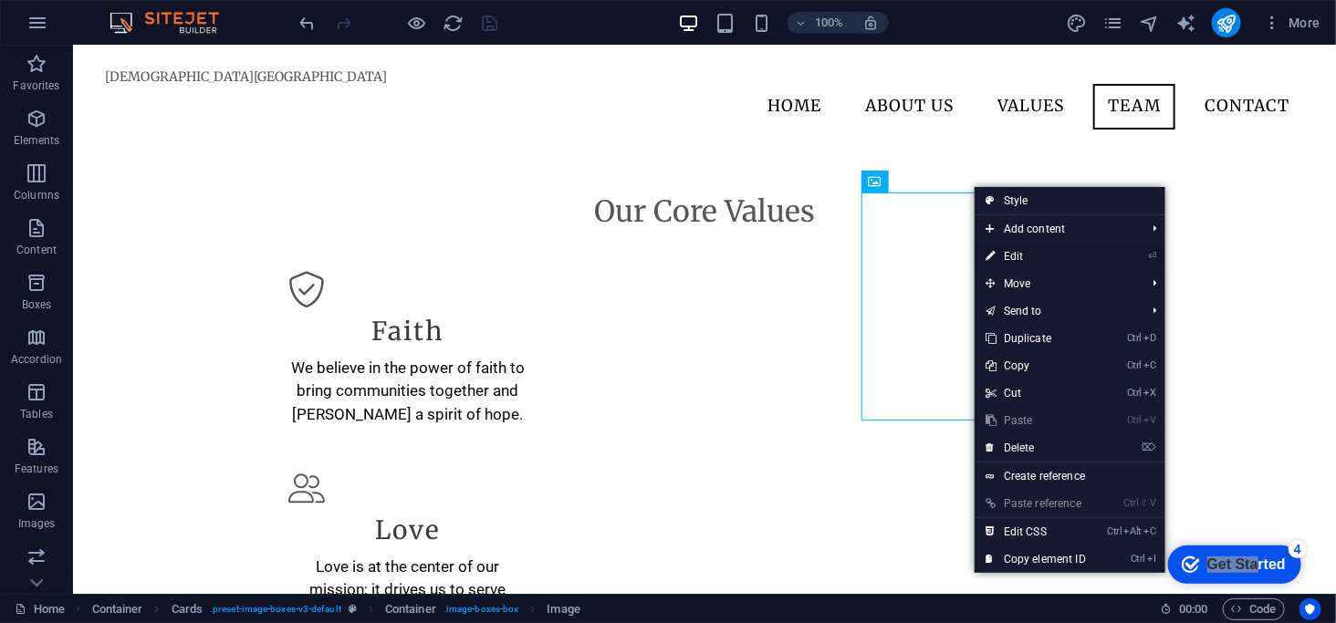
click at [1031, 257] on link "⏎ Edit" at bounding box center [1036, 256] width 122 height 27
select select "vw"
select select "px"
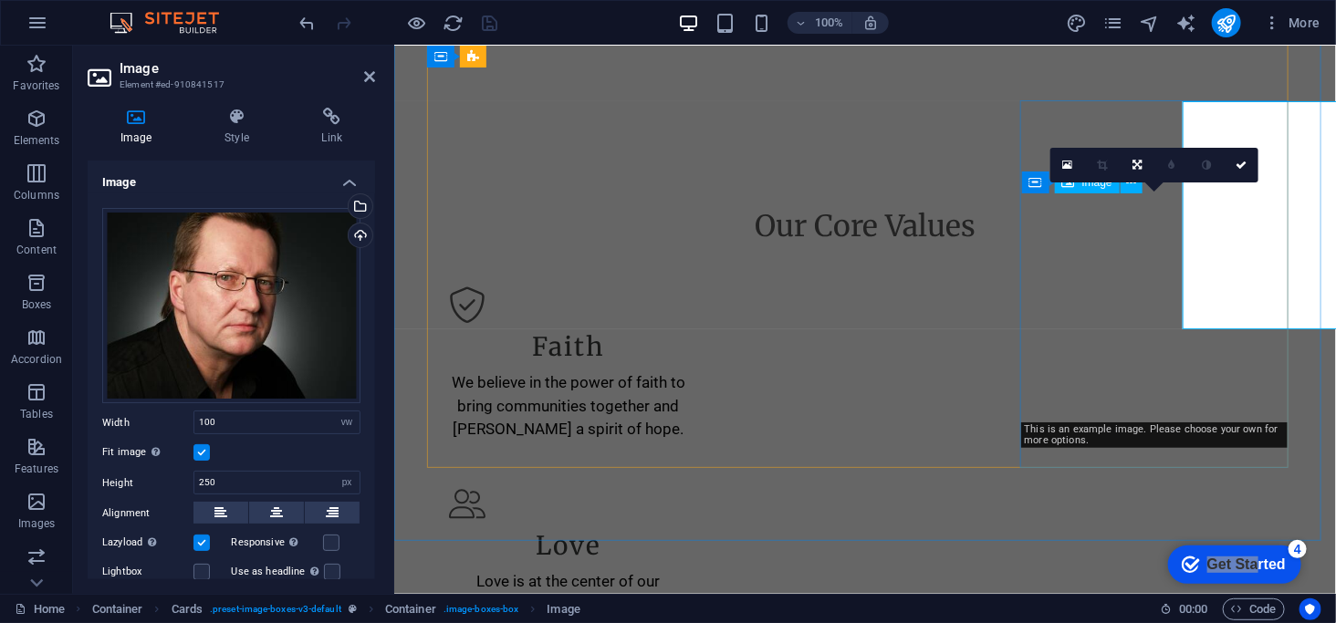
scroll to position [1930, 0]
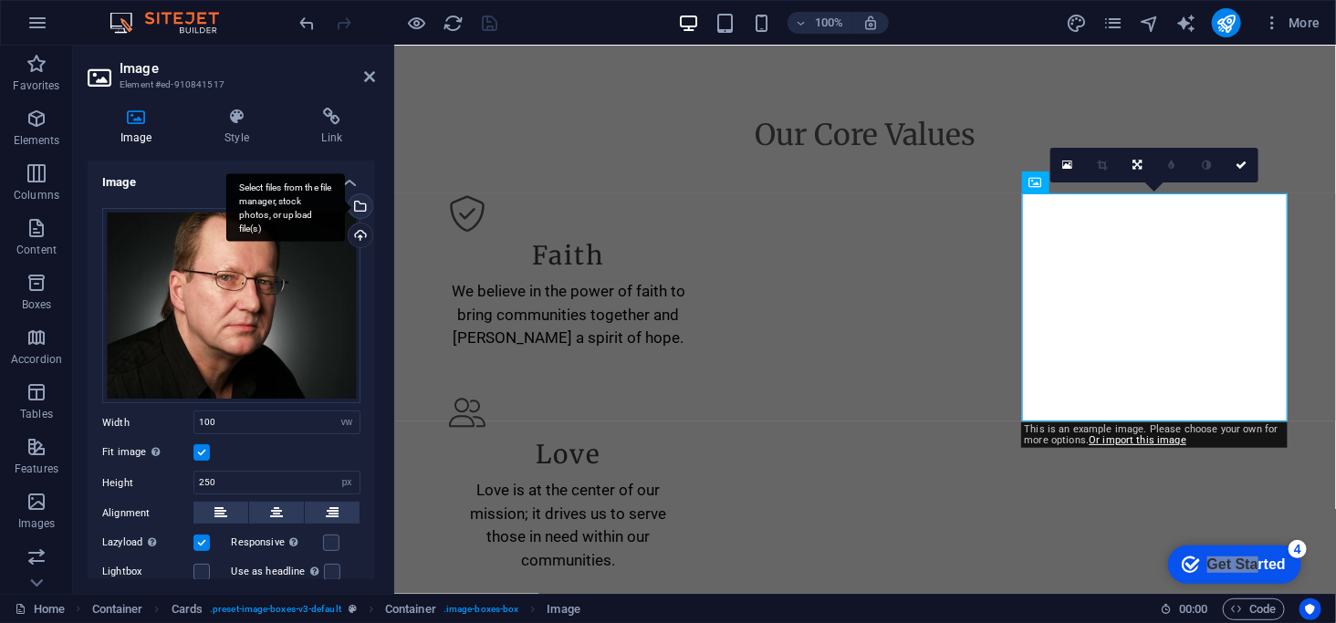
click at [345, 205] on div "Select files from the file manager, stock photos, or upload file(s)" at bounding box center [285, 207] width 119 height 68
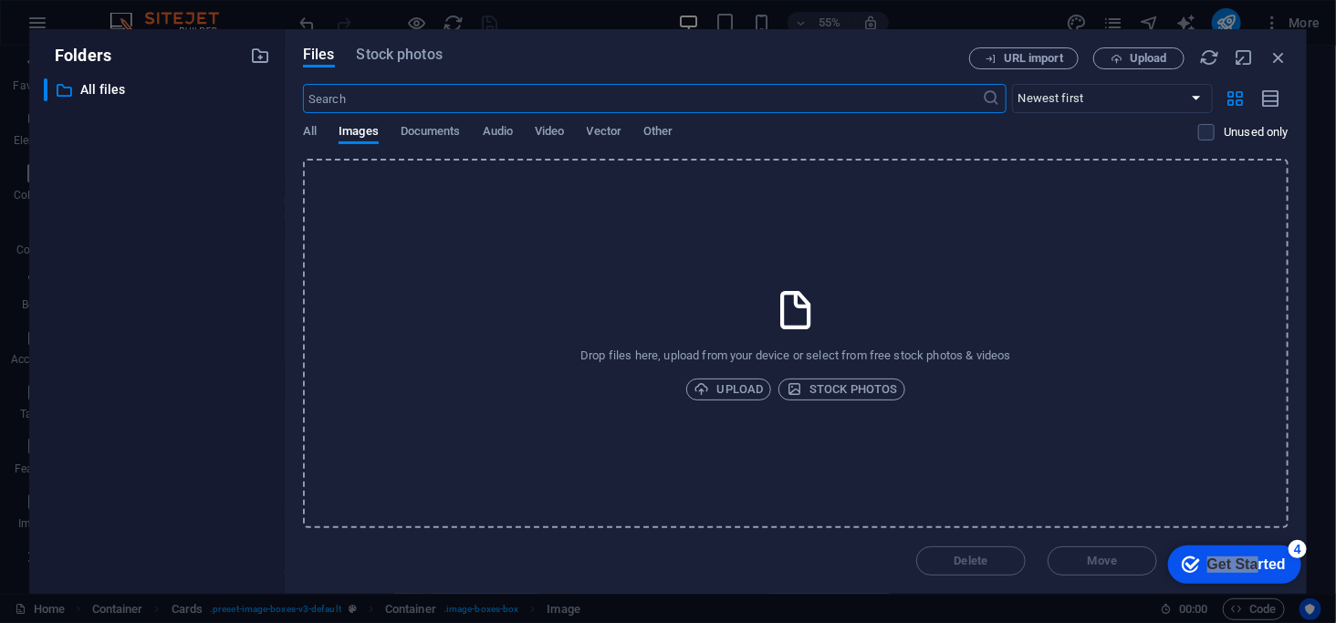
scroll to position [2312, 0]
click at [308, 128] on span "All" at bounding box center [310, 133] width 14 height 26
click at [424, 133] on span "Documents" at bounding box center [431, 133] width 60 height 26
click at [505, 130] on span "Audio" at bounding box center [498, 133] width 30 height 26
click at [616, 131] on span "Vector" at bounding box center [605, 133] width 36 height 26
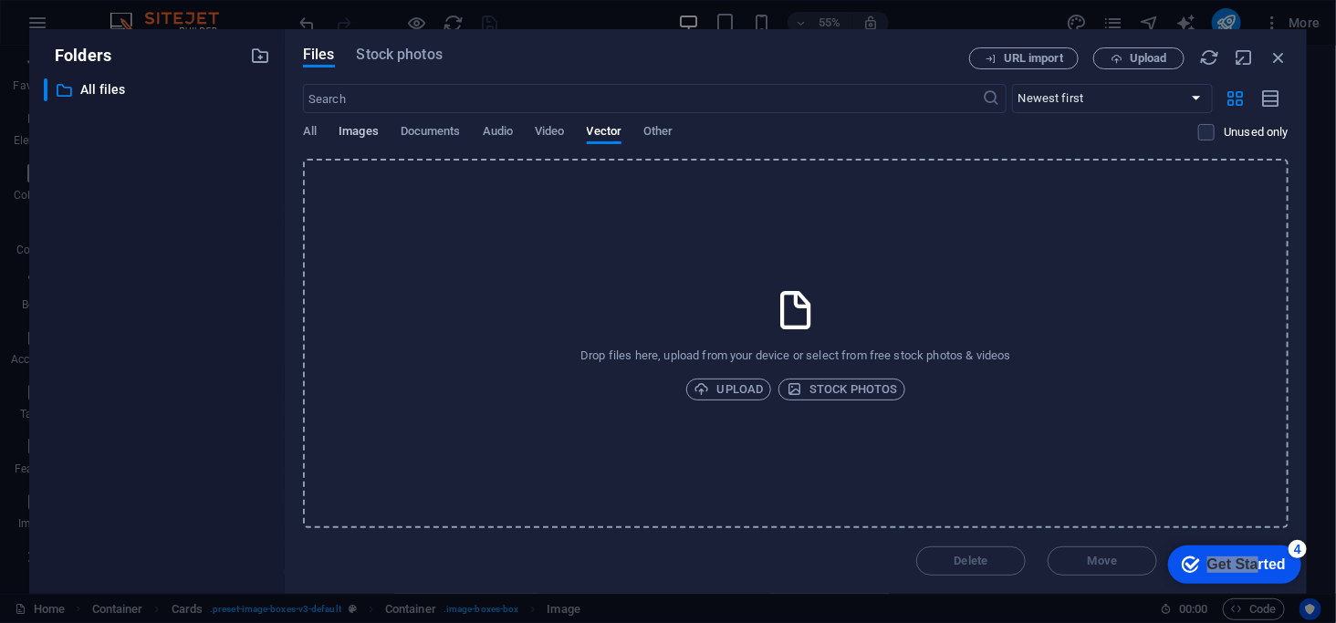
click at [369, 138] on span "Images" at bounding box center [359, 133] width 40 height 26
click at [824, 392] on span "Stock photos" at bounding box center [842, 390] width 110 height 22
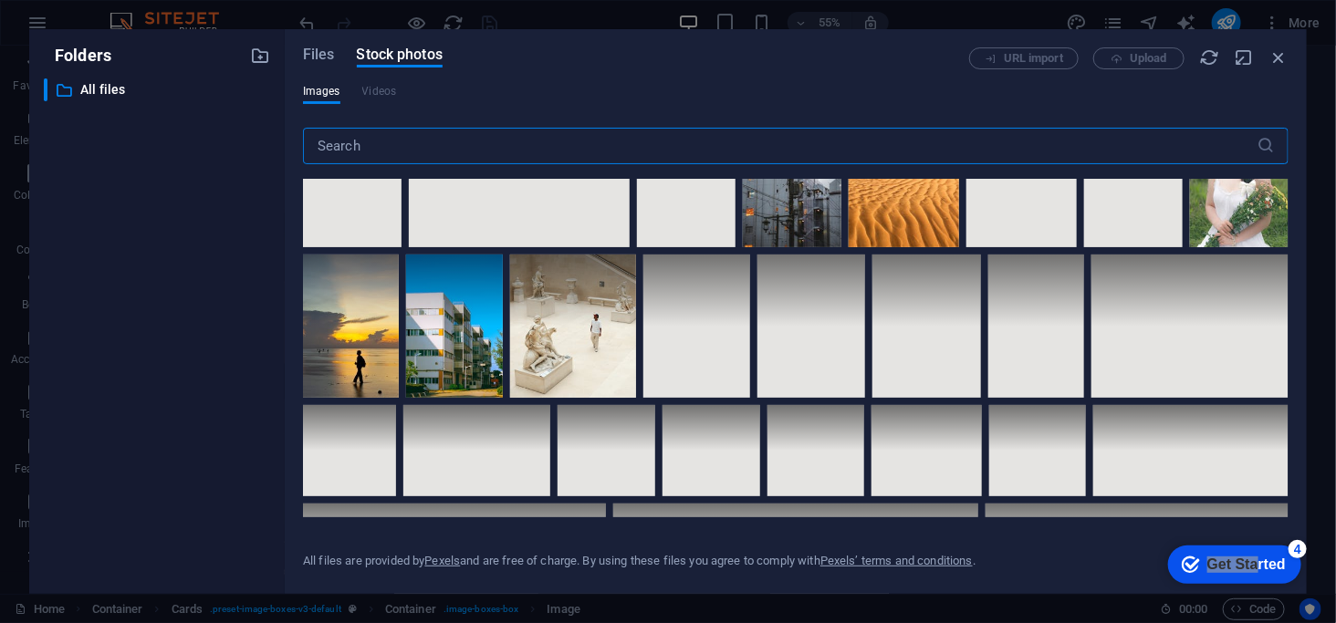
scroll to position [10150, 0]
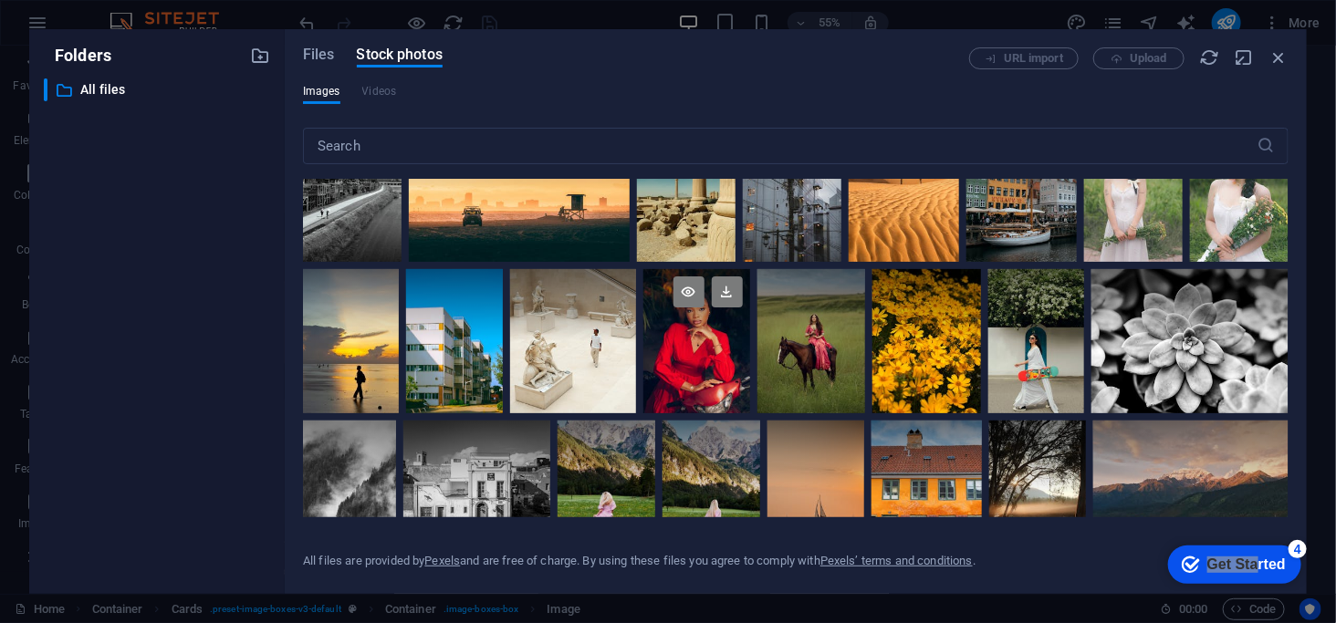
click at [691, 318] on div at bounding box center [697, 341] width 107 height 144
click at [658, 380] on icon at bounding box center [662, 394] width 29 height 29
click at [688, 277] on icon at bounding box center [689, 292] width 31 height 31
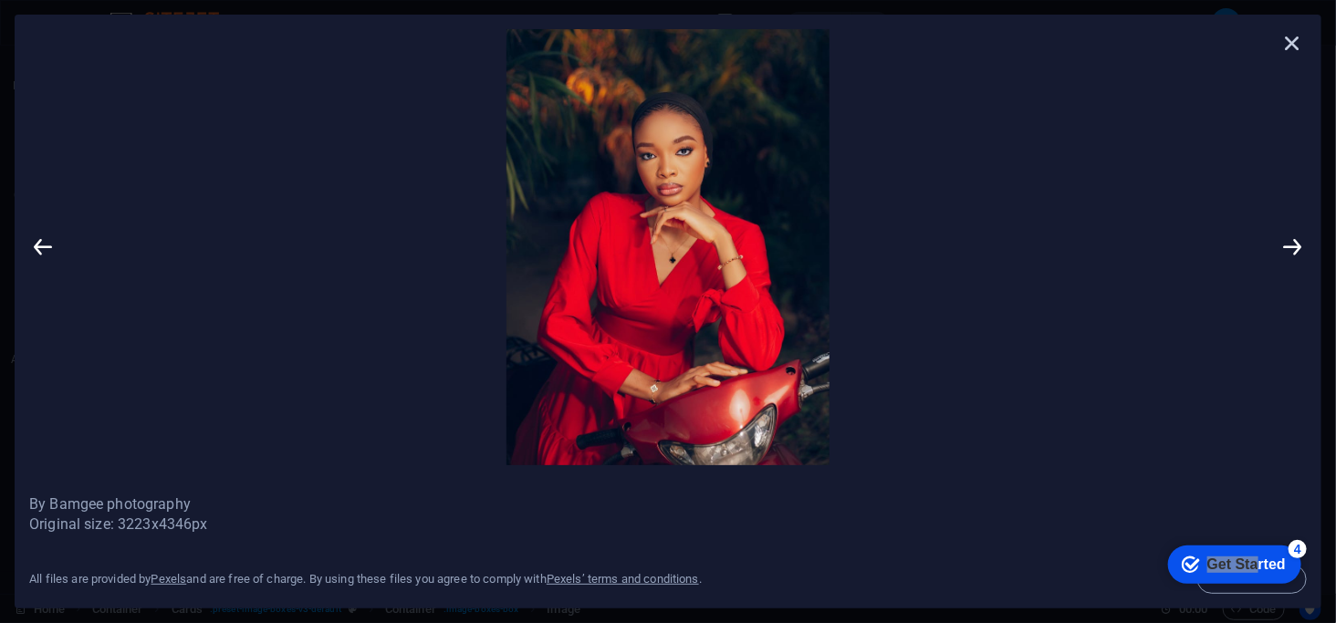
click at [1299, 40] on icon at bounding box center [1293, 42] width 27 height 27
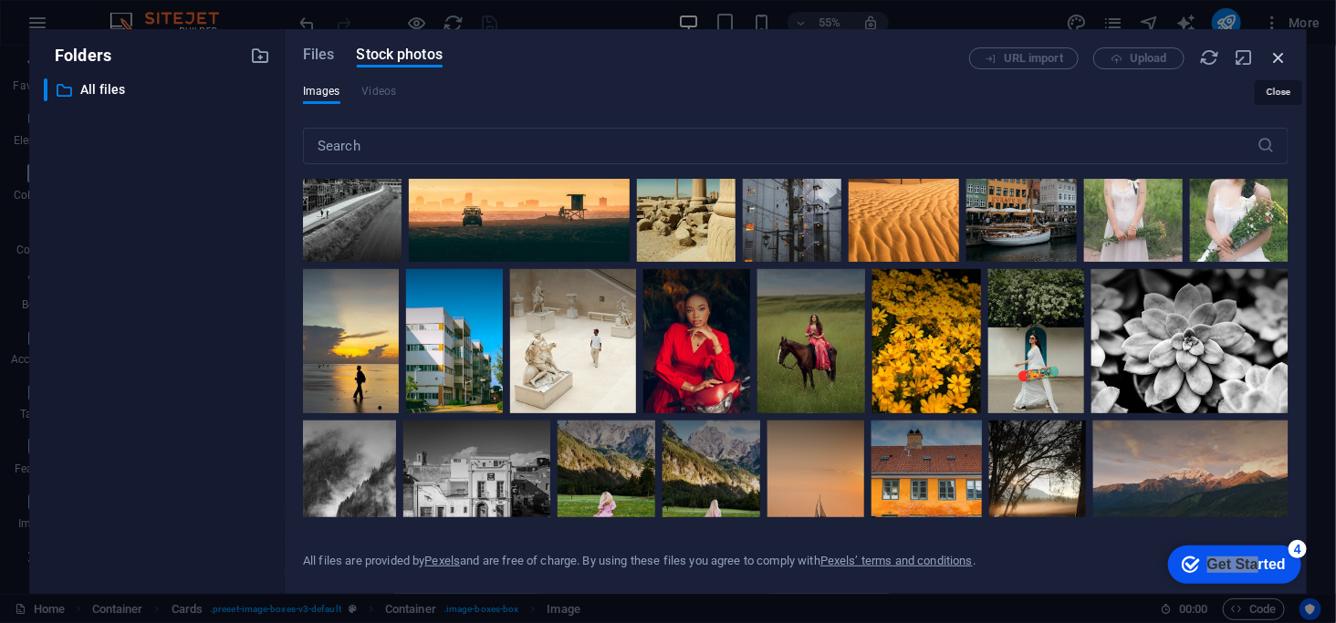
click at [1281, 58] on icon "button" at bounding box center [1279, 57] width 20 height 20
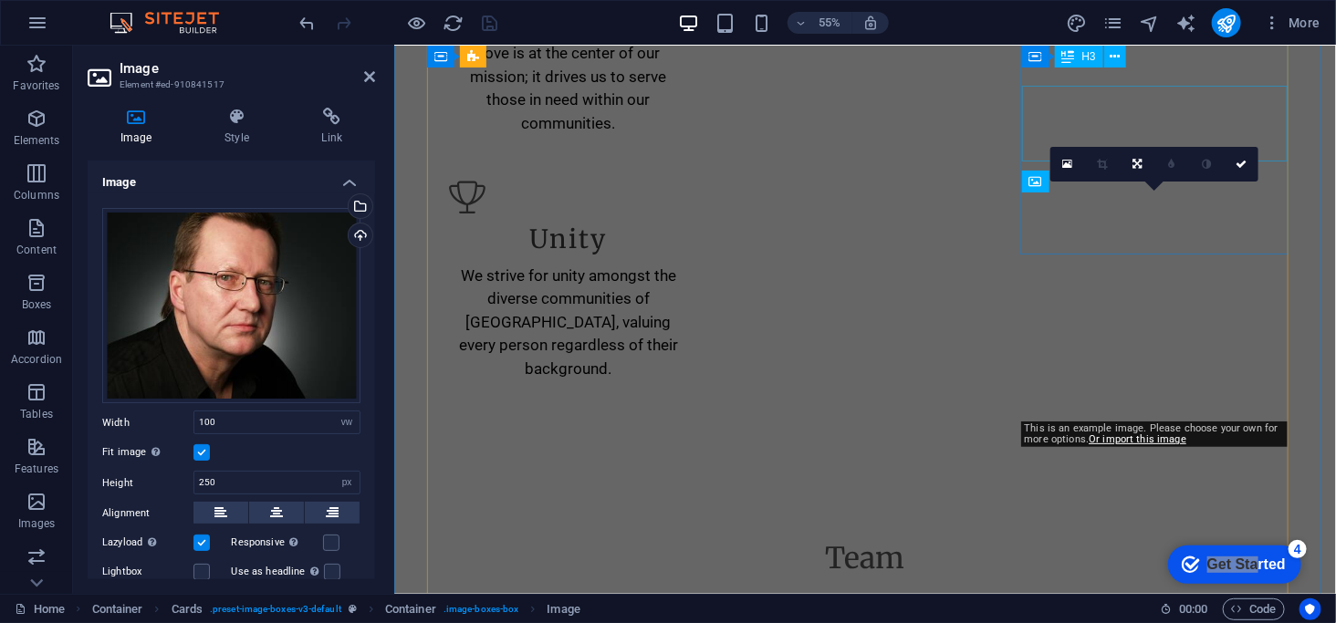
scroll to position [1930, 0]
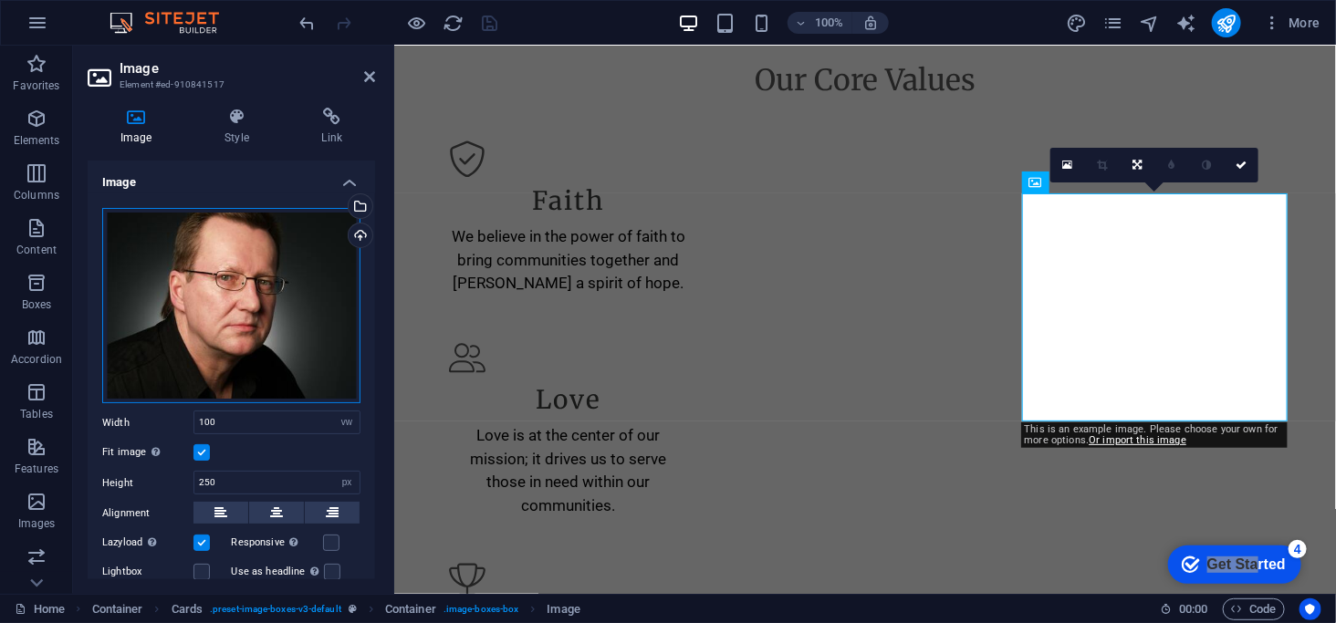
click at [258, 277] on div "Drag files here, click to choose files or select files from Files or our free s…" at bounding box center [231, 306] width 258 height 196
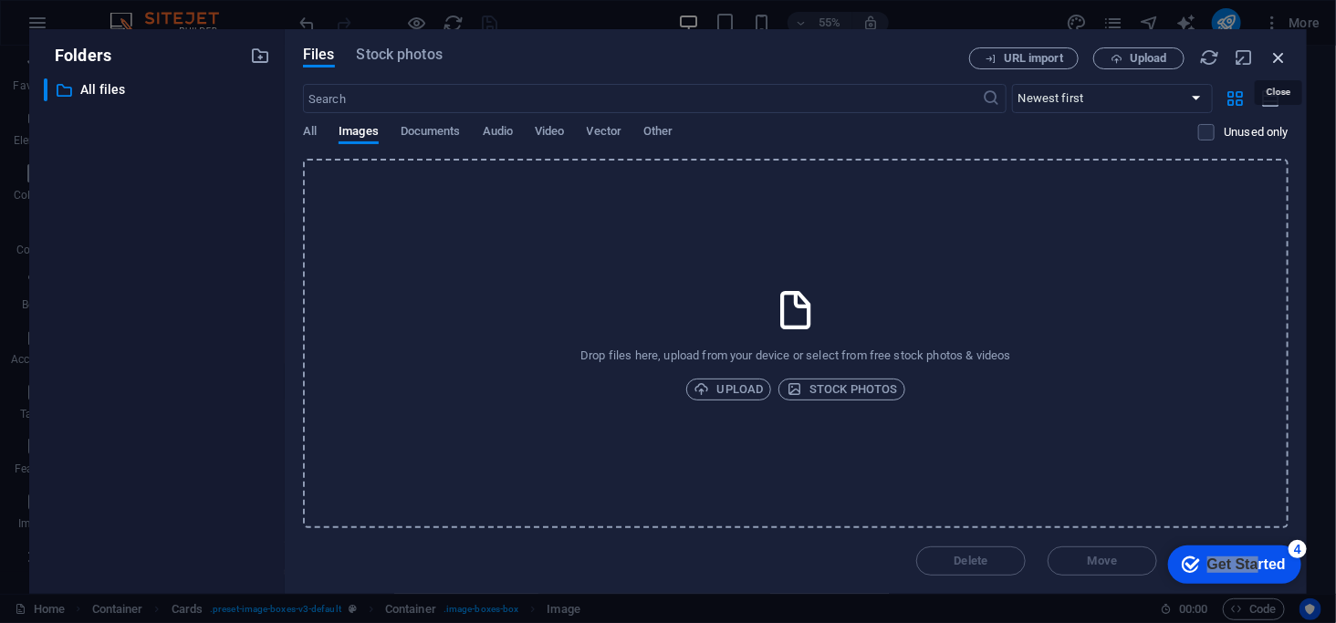
click at [1273, 62] on icon "button" at bounding box center [1279, 57] width 20 height 20
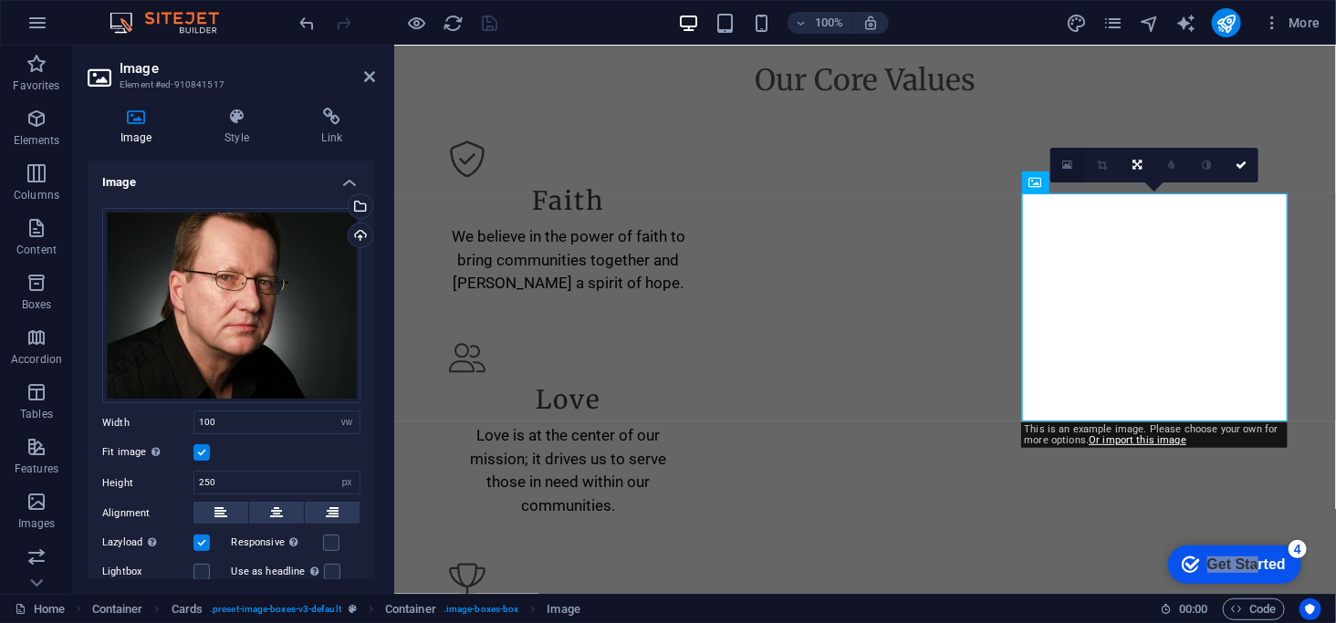
click at [1072, 162] on icon at bounding box center [1067, 165] width 10 height 13
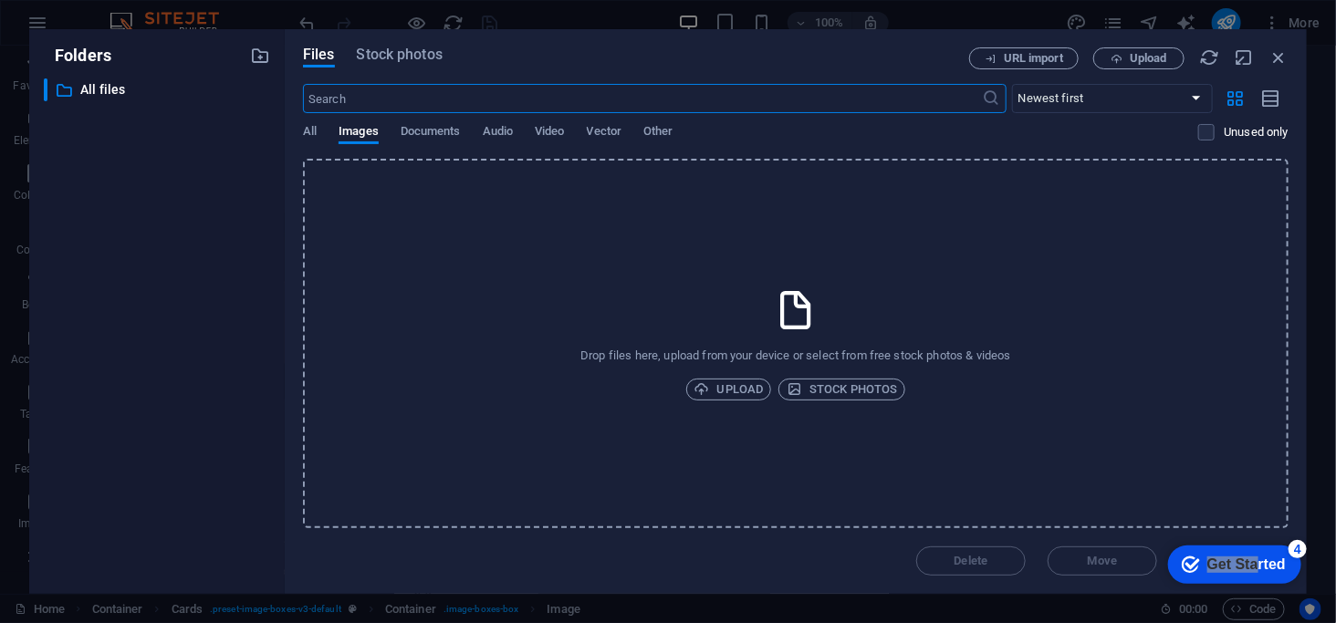
scroll to position [2312, 0]
click at [1283, 62] on icon "button" at bounding box center [1279, 57] width 20 height 20
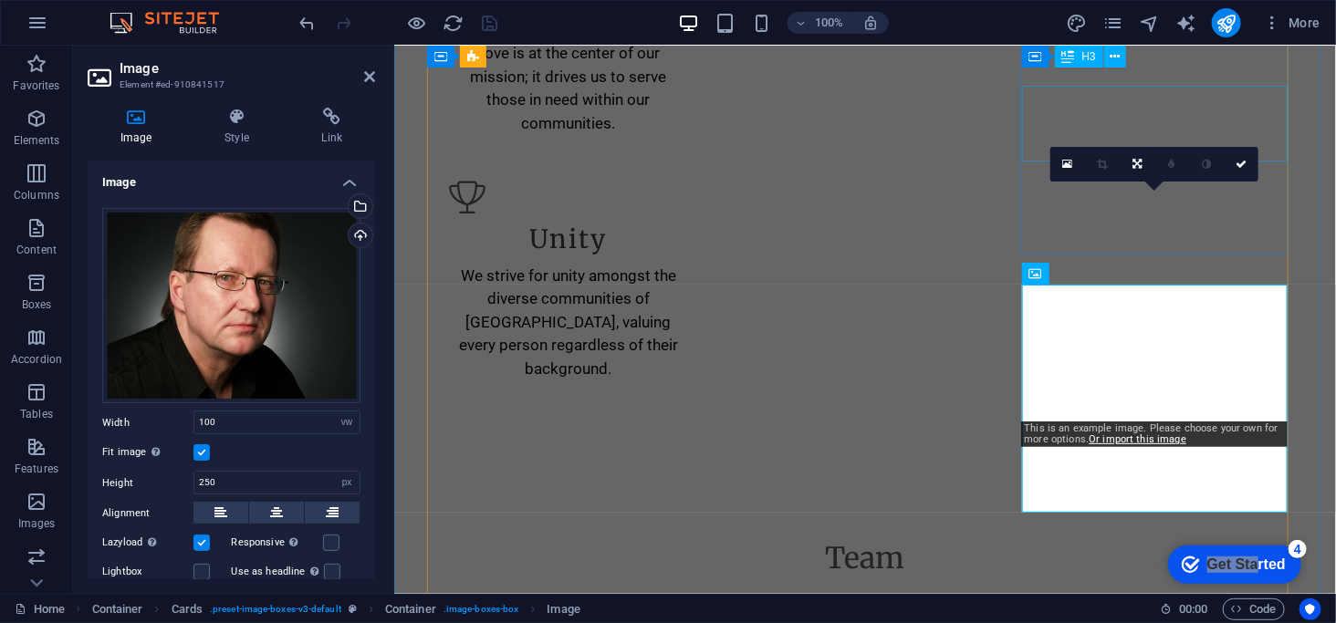
scroll to position [1930, 0]
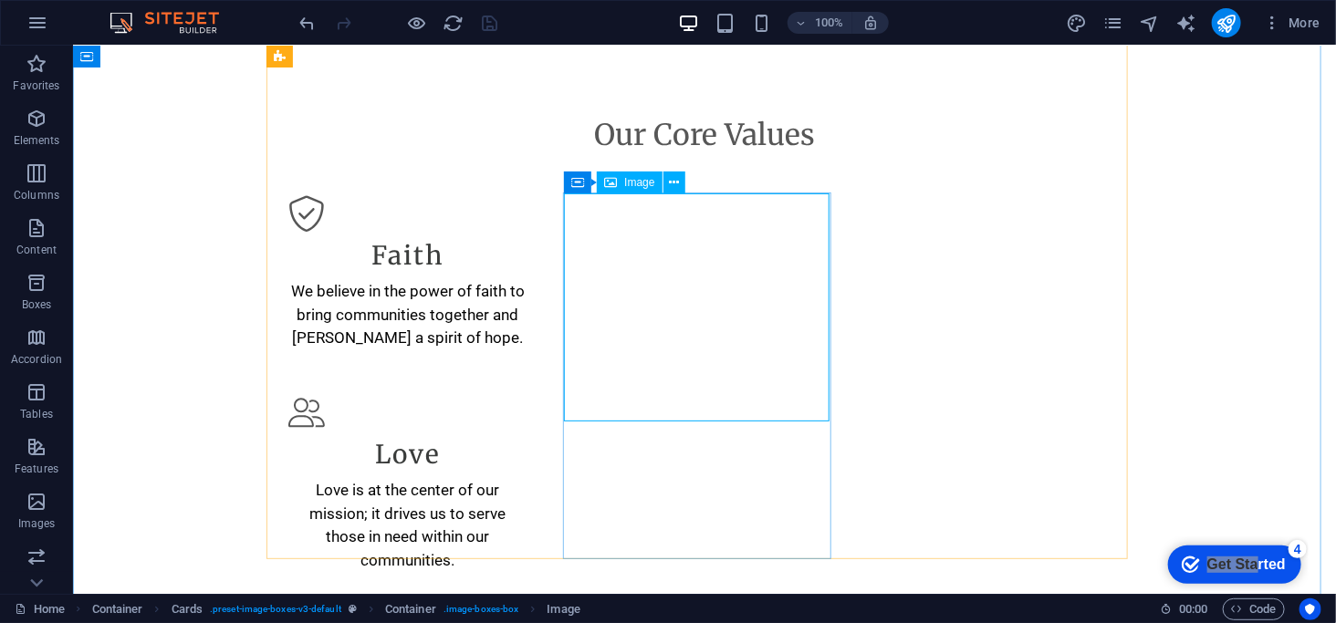
click at [632, 183] on span "Image" at bounding box center [639, 182] width 30 height 11
click at [678, 180] on icon at bounding box center [674, 182] width 10 height 19
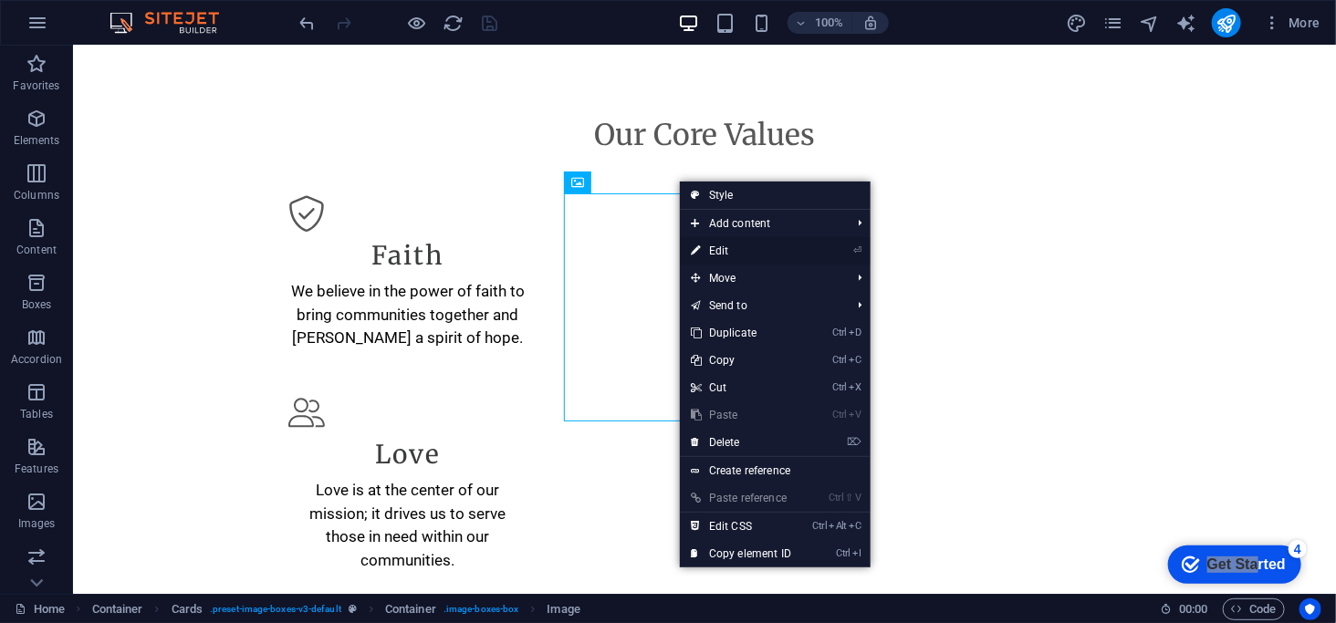
click at [718, 251] on link "⏎ Edit" at bounding box center [741, 250] width 122 height 27
select select "vw"
select select "px"
